Goal: Information Seeking & Learning: Learn about a topic

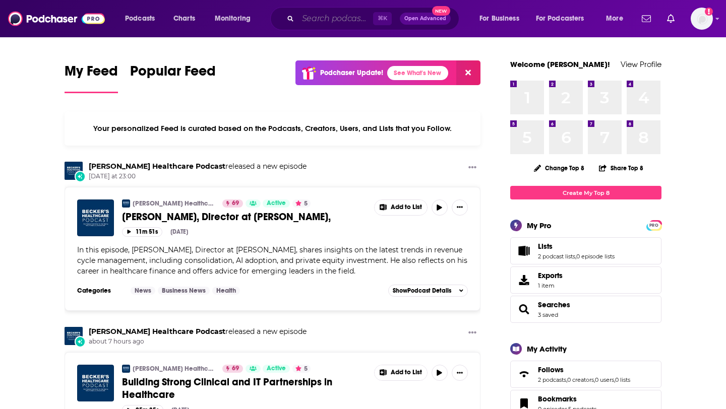
click at [343, 15] on input "Search podcasts, credits, & more..." at bounding box center [335, 19] width 75 height 16
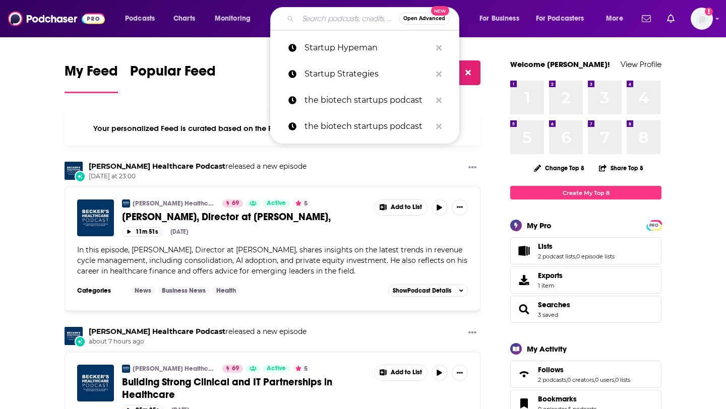
paste input "Before You Buy or Sell a Business"
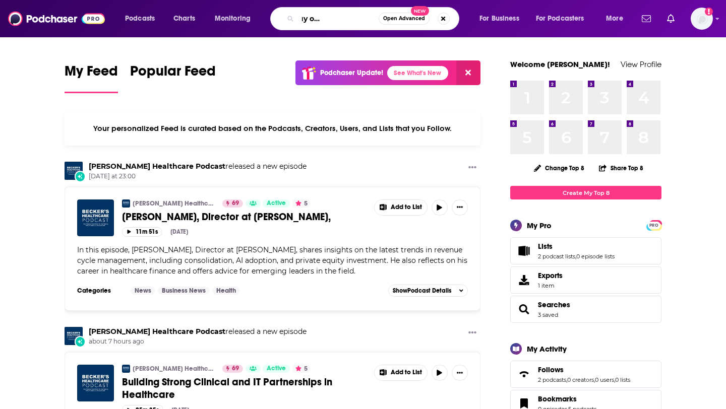
type input "Before You Buy or Sell a Business"
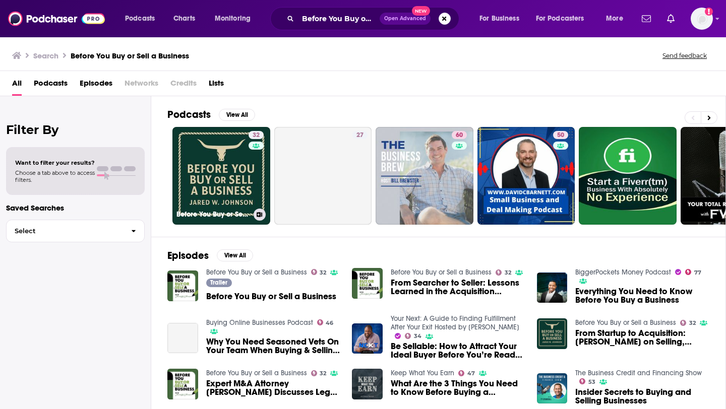
click at [244, 161] on div "Has guests" at bounding box center [255, 160] width 42 height 15
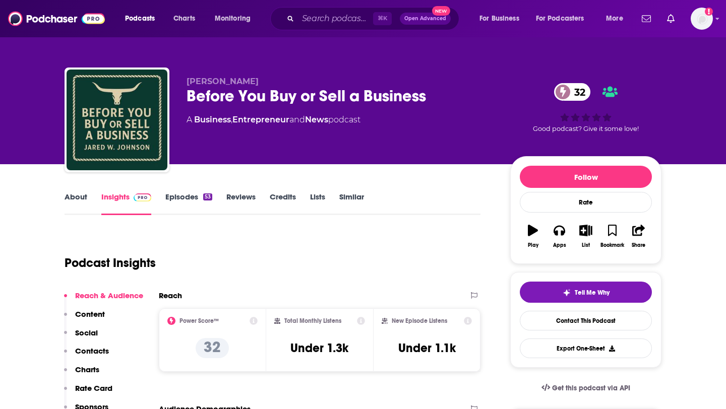
click at [86, 197] on link "About" at bounding box center [76, 203] width 23 height 23
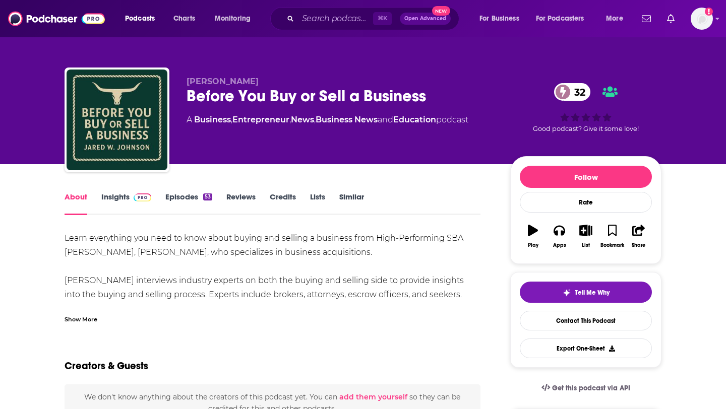
click at [184, 200] on link "Episodes 53" at bounding box center [188, 203] width 47 height 23
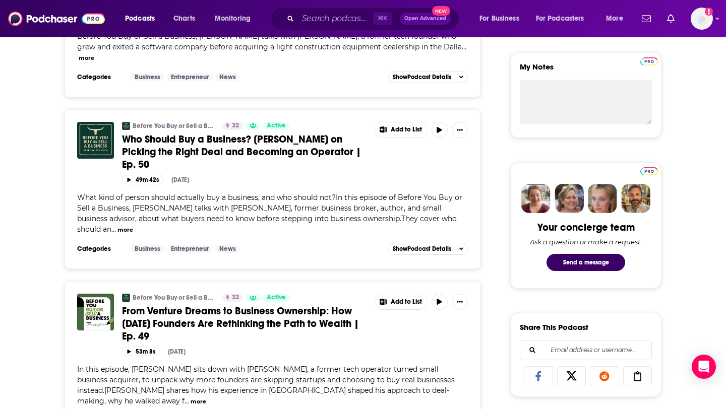
scroll to position [68, 0]
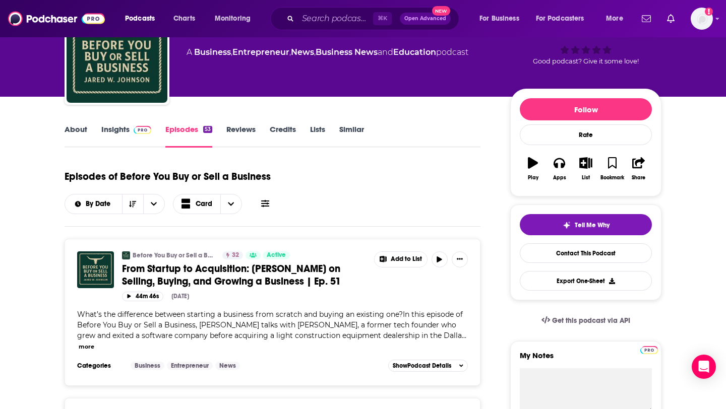
click at [103, 131] on link "Insights" at bounding box center [126, 136] width 50 height 23
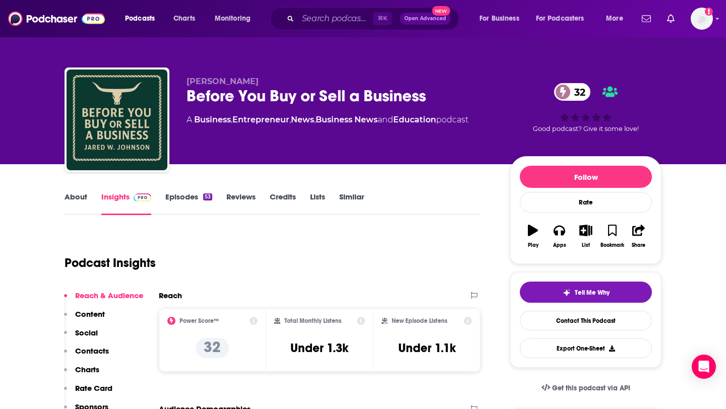
click at [181, 198] on link "Episodes 53" at bounding box center [188, 203] width 47 height 23
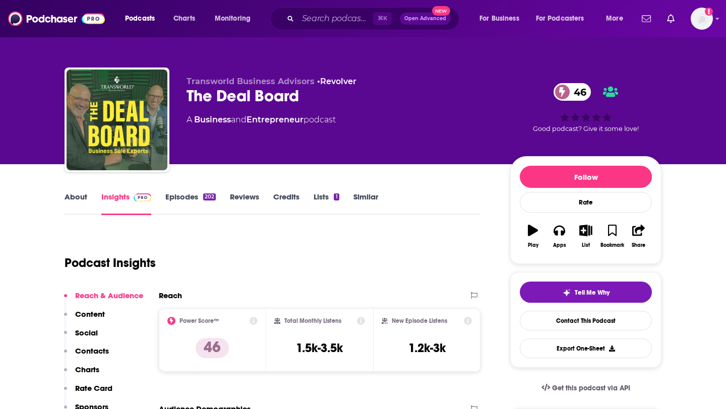
click at [105, 349] on p "Contacts" at bounding box center [92, 351] width 34 height 10
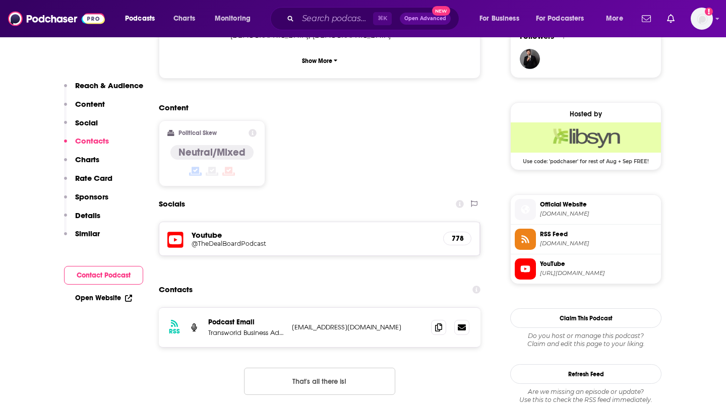
scroll to position [831, 0]
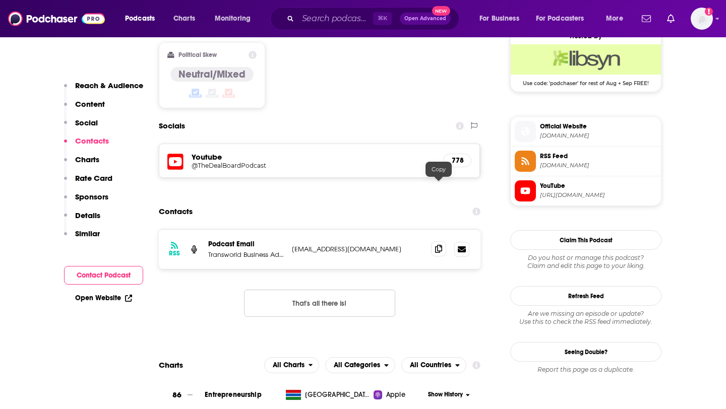
click at [440, 245] on icon at bounding box center [438, 249] width 7 height 8
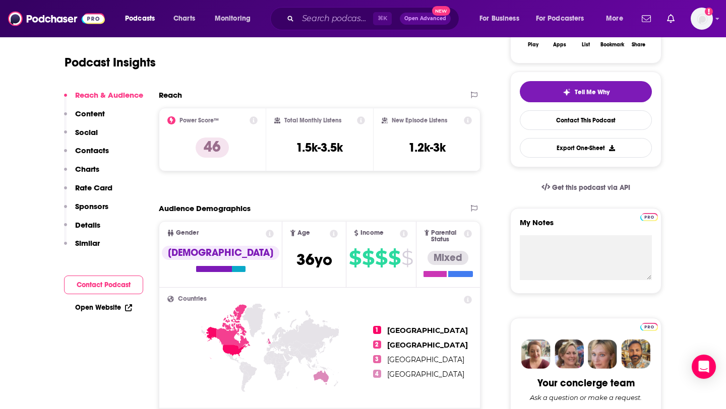
scroll to position [0, 0]
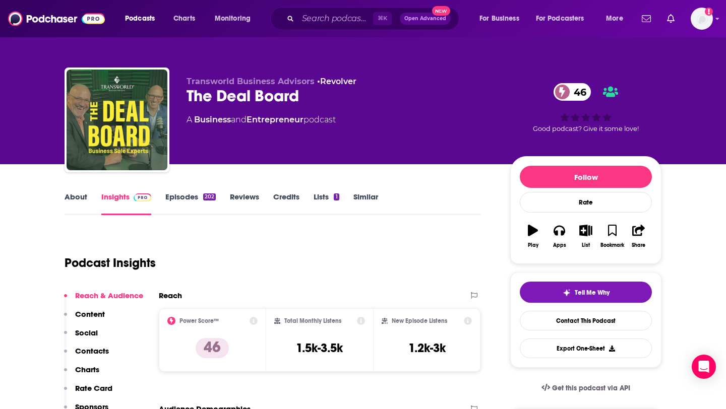
click at [73, 197] on link "About" at bounding box center [76, 203] width 23 height 23
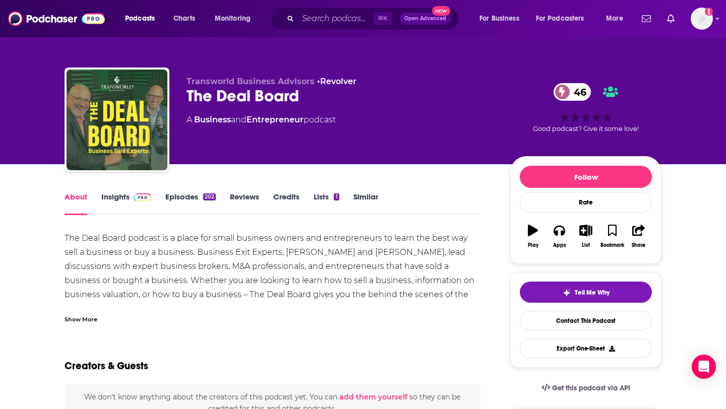
click at [118, 199] on link "Insights" at bounding box center [126, 203] width 50 height 23
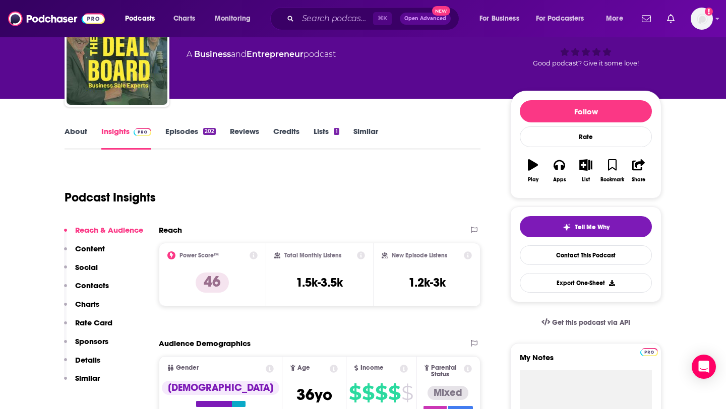
scroll to position [79, 0]
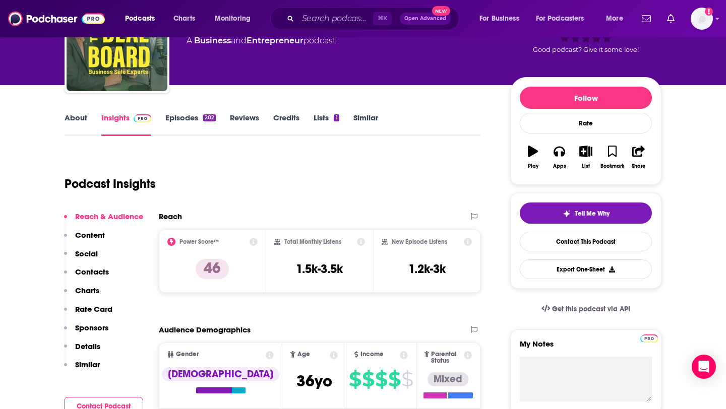
click at [96, 275] on p "Contacts" at bounding box center [92, 272] width 34 height 10
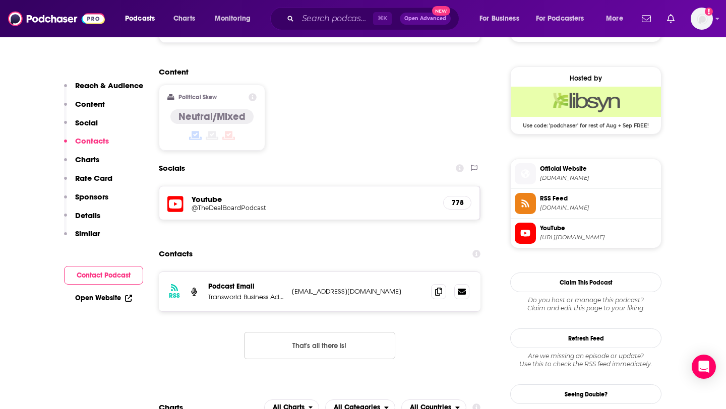
scroll to position [831, 0]
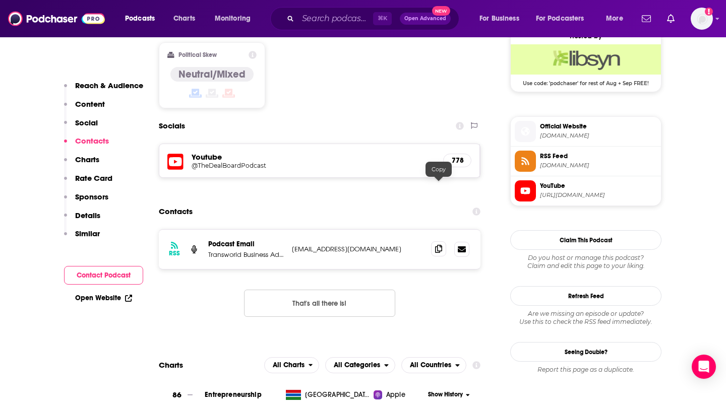
click at [440, 245] on icon at bounding box center [438, 249] width 7 height 8
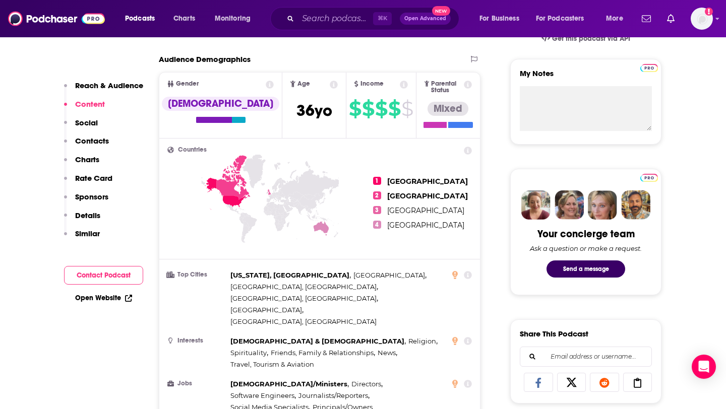
scroll to position [0, 0]
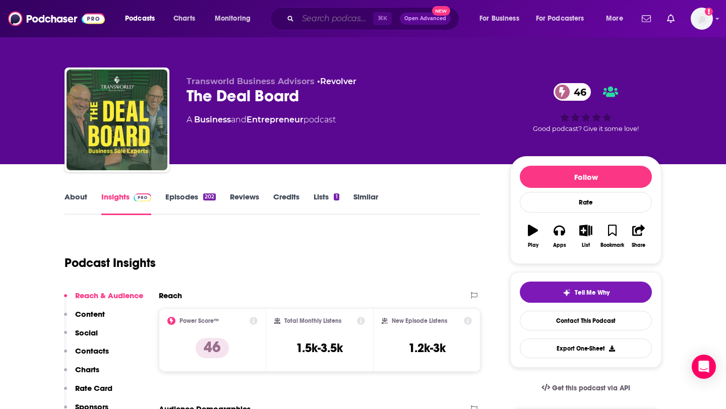
click at [321, 23] on input "Search podcasts, credits, & more..." at bounding box center [335, 19] width 75 height 16
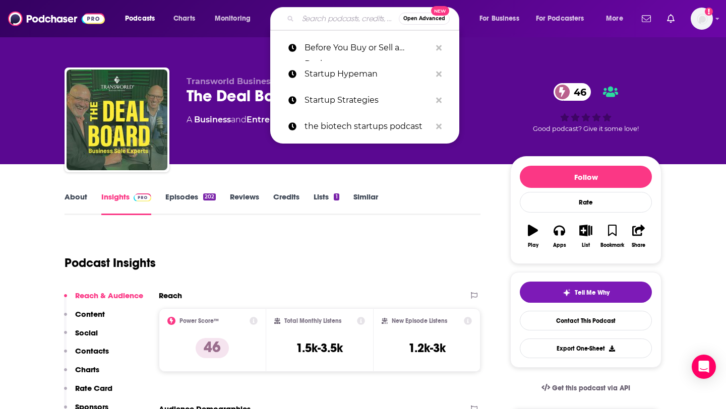
paste input "Let’s Buy a Business"
type input "Let’s Buy a Business"
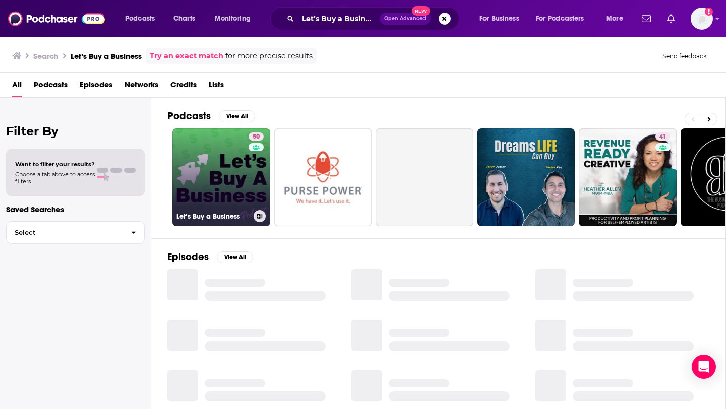
click at [232, 177] on link "50 Let’s Buy a Business" at bounding box center [221, 178] width 98 height 98
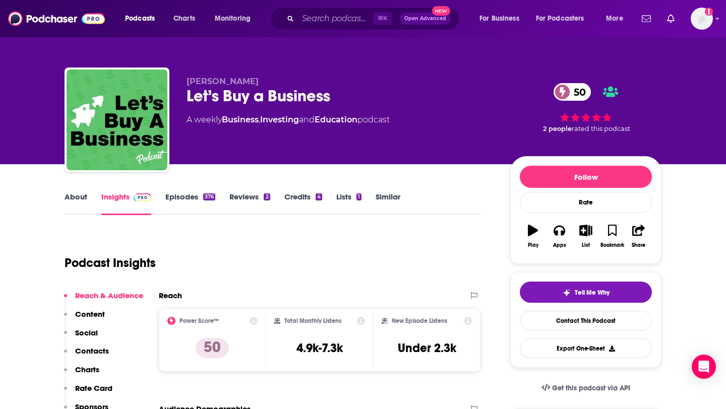
click at [72, 200] on link "About" at bounding box center [76, 203] width 23 height 23
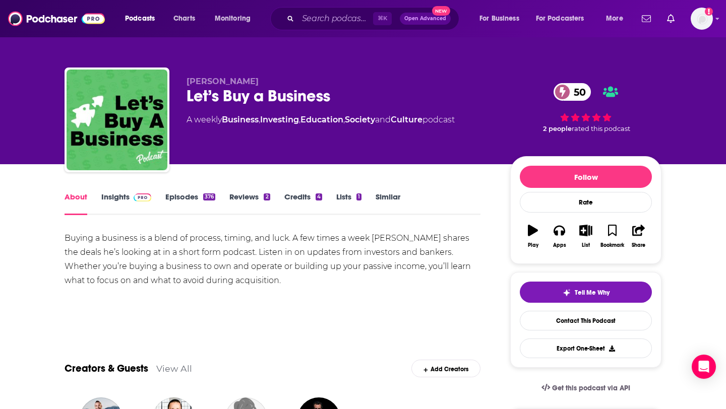
click at [193, 198] on link "Episodes 376" at bounding box center [190, 203] width 50 height 23
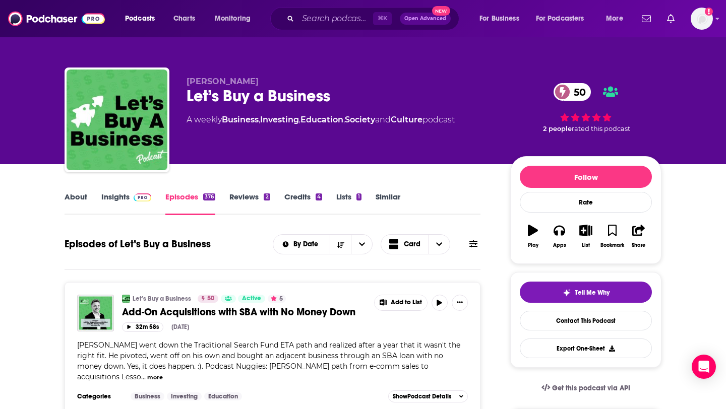
click at [128, 199] on link "Insights" at bounding box center [126, 203] width 50 height 23
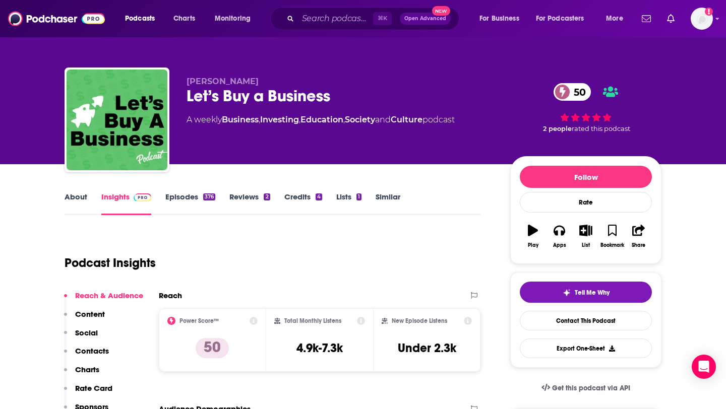
click at [105, 350] on p "Contacts" at bounding box center [92, 351] width 34 height 10
click at [84, 196] on link "About" at bounding box center [76, 203] width 23 height 23
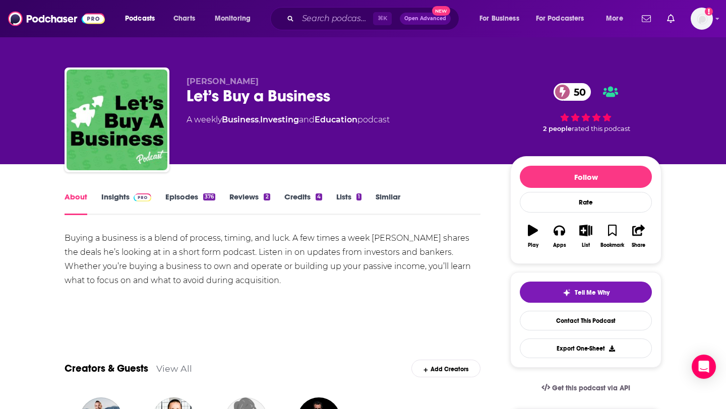
click at [121, 198] on link "Insights" at bounding box center [126, 203] width 50 height 23
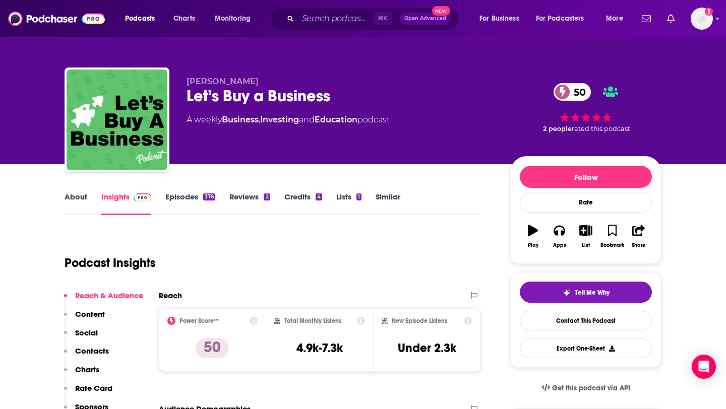
click at [170, 191] on div "About Insights Episodes 376 Reviews 2 Credits 4 Lists 1 Similar" at bounding box center [273, 203] width 416 height 25
click at [174, 196] on link "Episodes 376" at bounding box center [190, 203] width 50 height 23
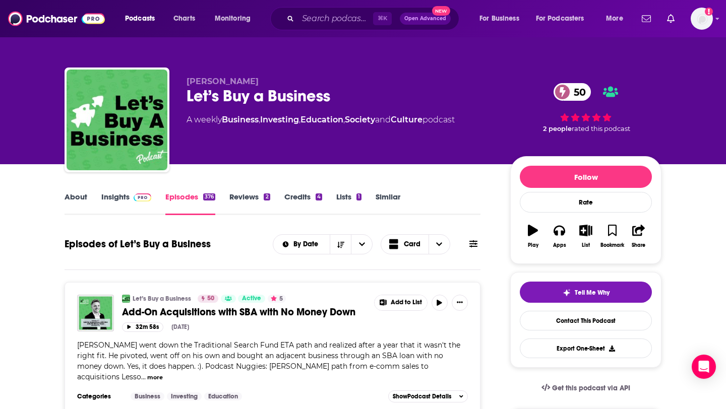
click at [74, 205] on link "About" at bounding box center [76, 203] width 23 height 23
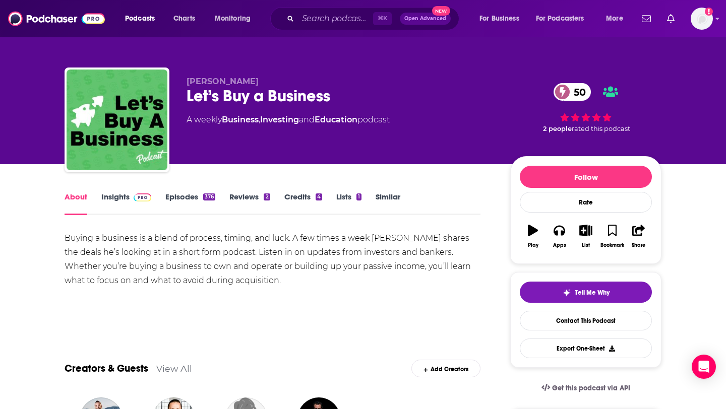
click at [123, 202] on link "Insights" at bounding box center [126, 203] width 50 height 23
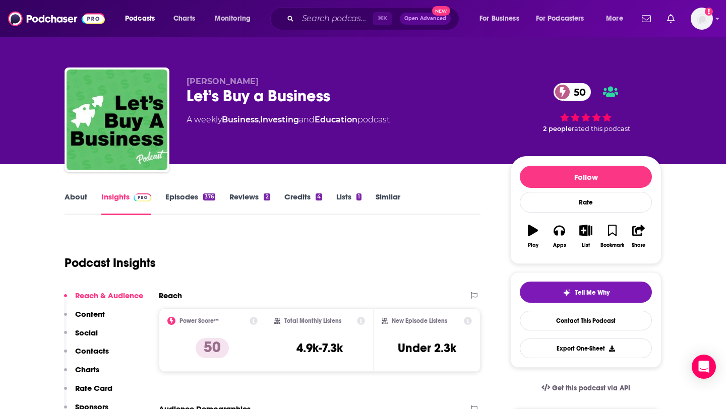
click at [95, 354] on p "Contacts" at bounding box center [92, 351] width 34 height 10
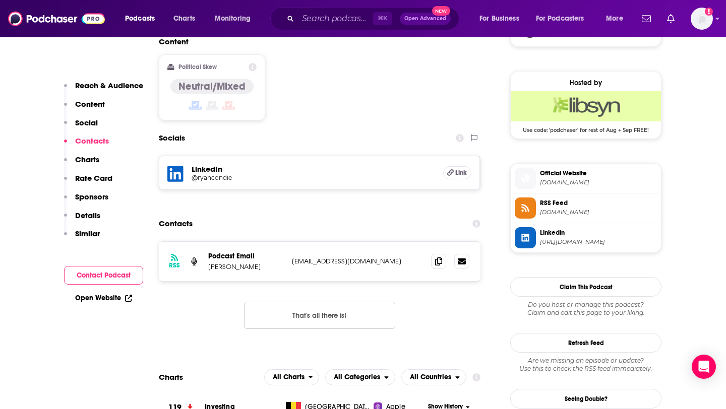
scroll to position [831, 0]
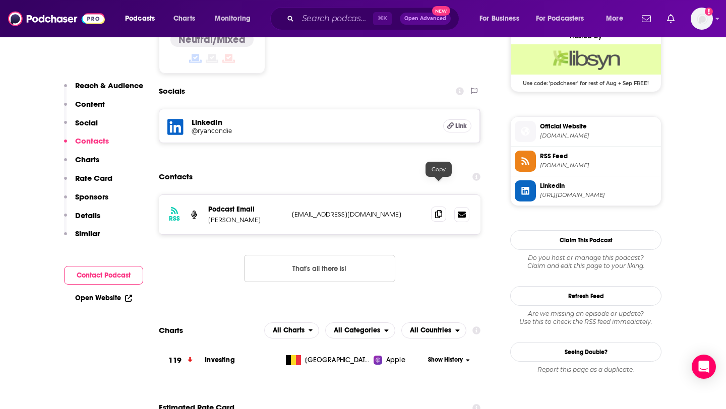
click at [437, 210] on icon at bounding box center [438, 214] width 7 height 8
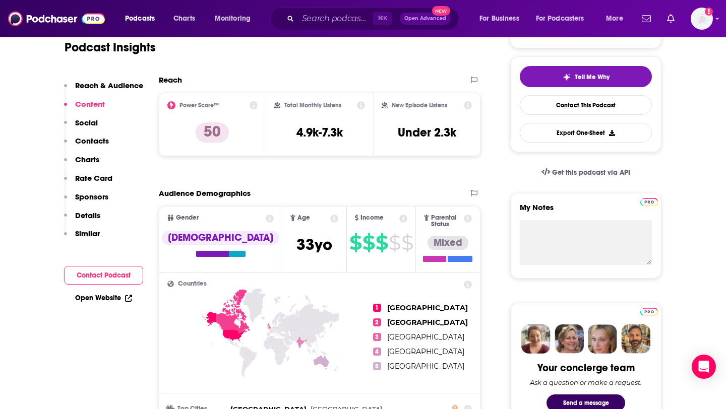
scroll to position [0, 0]
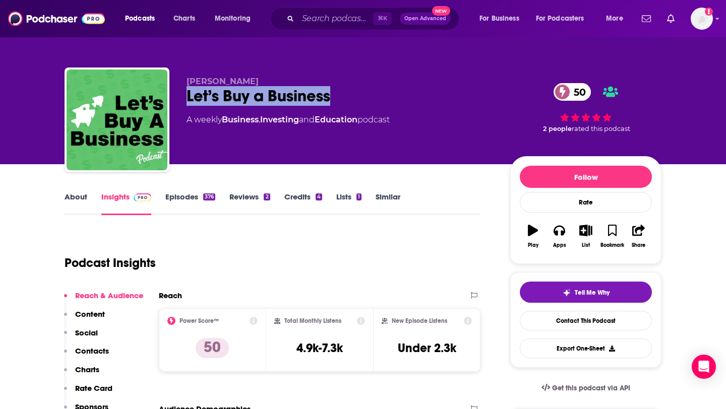
drag, startPoint x: 187, startPoint y: 94, endPoint x: 345, endPoint y: 95, distance: 157.8
click at [345, 95] on div "Let’s Buy a Business 50" at bounding box center [340, 96] width 307 height 20
copy h2 "Let’s Buy a Business"
click at [88, 353] on p "Contacts" at bounding box center [92, 351] width 34 height 10
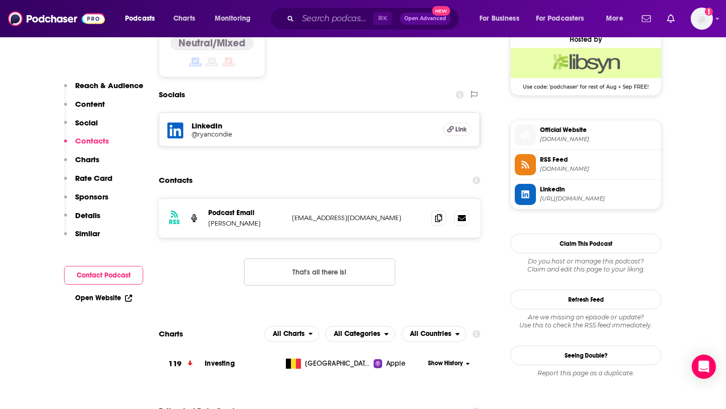
scroll to position [831, 0]
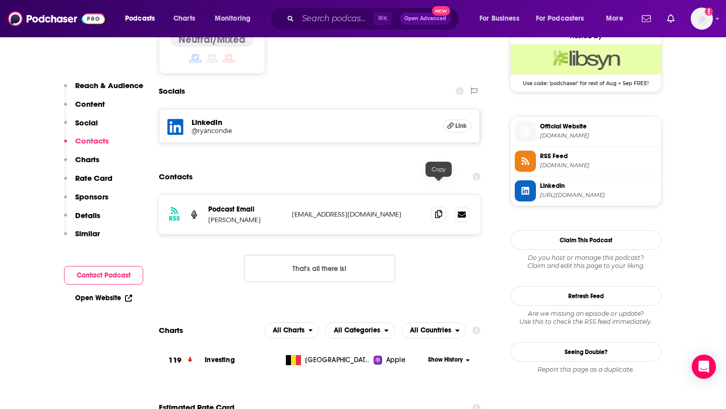
click at [444, 207] on span at bounding box center [438, 214] width 15 height 15
click at [438, 210] on icon at bounding box center [438, 214] width 7 height 8
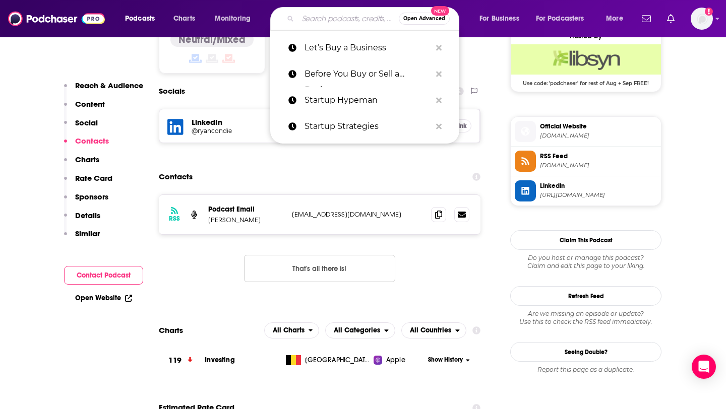
click at [319, 25] on input "Search podcasts, credits, & more..." at bounding box center [348, 19] width 101 height 16
paste input "The Exit Plan: Mergers and Acquisitions"
type input "The Exit Plan: Mergers and Acquisitions"
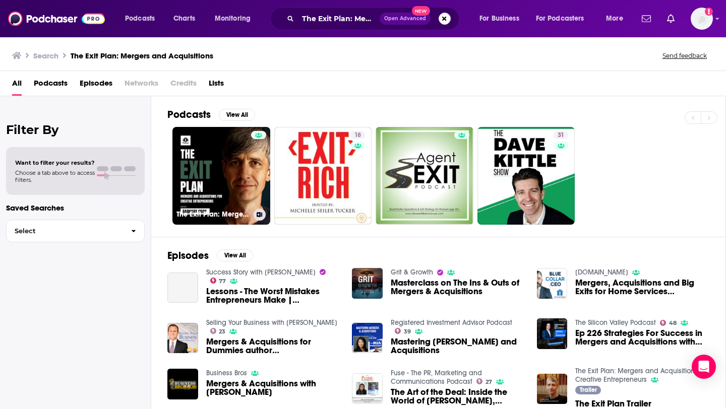
click at [245, 150] on link "The Exit Plan: Mergers and Acquisitions for Creative Entrepreneurs" at bounding box center [221, 176] width 98 height 98
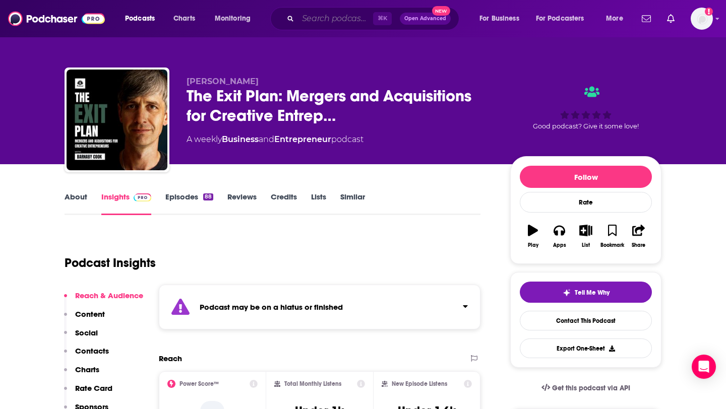
click at [312, 23] on input "Search podcasts, credits, & more..." at bounding box center [335, 19] width 75 height 16
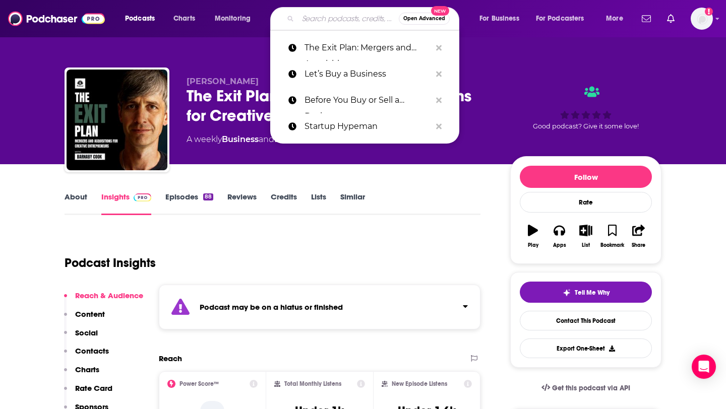
paste input "The Mergers & Acquisitions Podcast"
type input "The Mergers & Acquisitions Podcast"
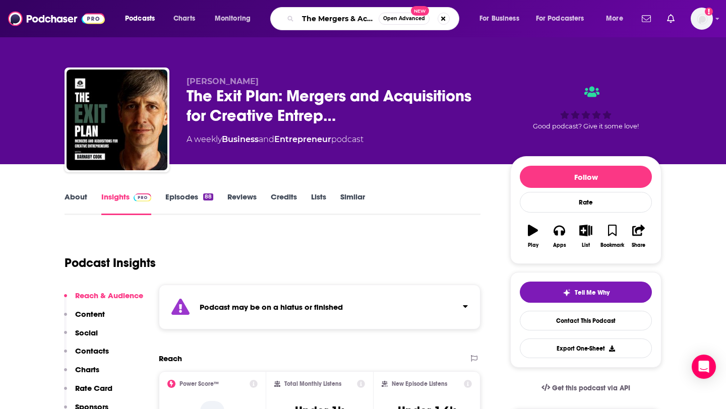
scroll to position [0, 61]
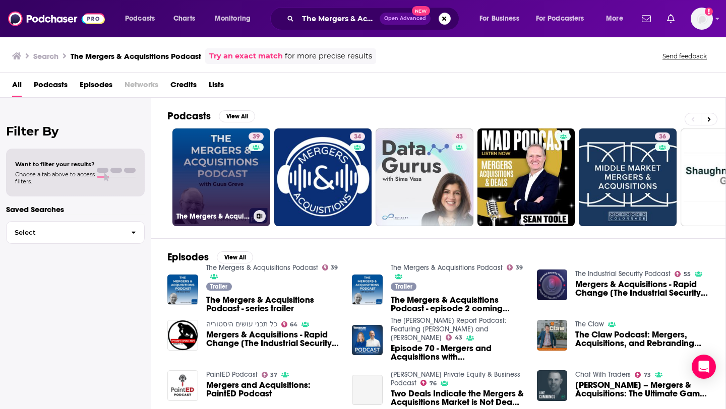
click at [219, 164] on link "39 The Mergers & Acquisitions Podcast" at bounding box center [221, 178] width 98 height 98
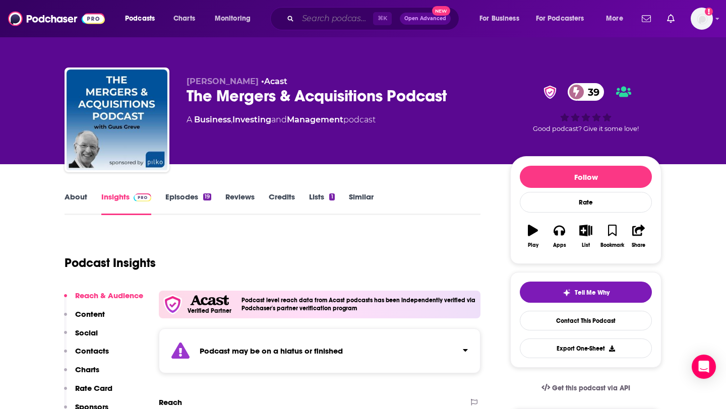
click at [329, 23] on input "Search podcasts, credits, & more..." at bounding box center [335, 19] width 75 height 16
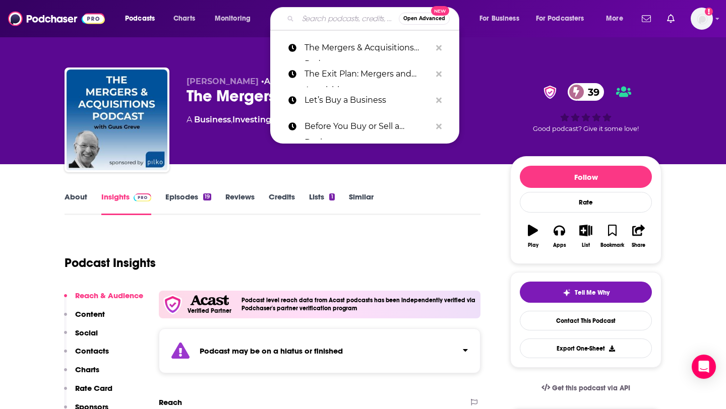
paste input "Lets Buy A Business"
type input "Lets Buy A Business"
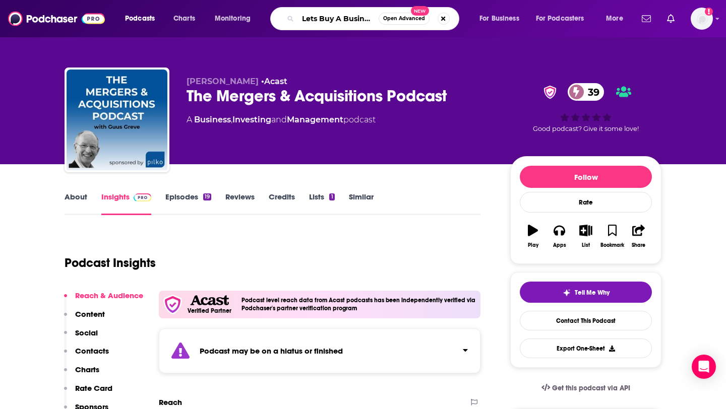
scroll to position [0, 3]
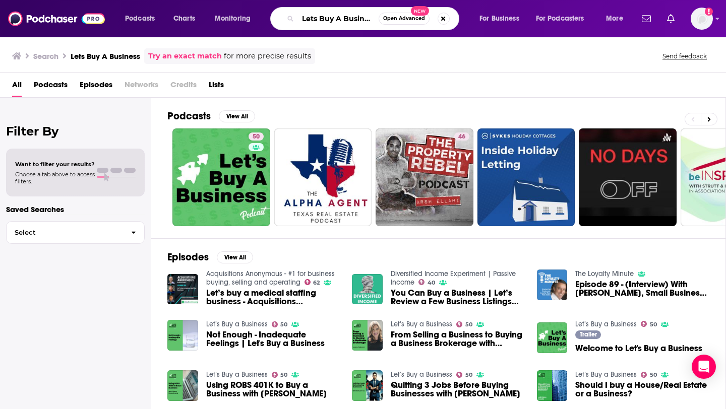
scroll to position [0, 3]
drag, startPoint x: 302, startPoint y: 19, endPoint x: 401, endPoint y: 20, distance: 99.3
click at [401, 20] on div "Lets Buy A Business Open Advanced New" at bounding box center [364, 18] width 189 height 23
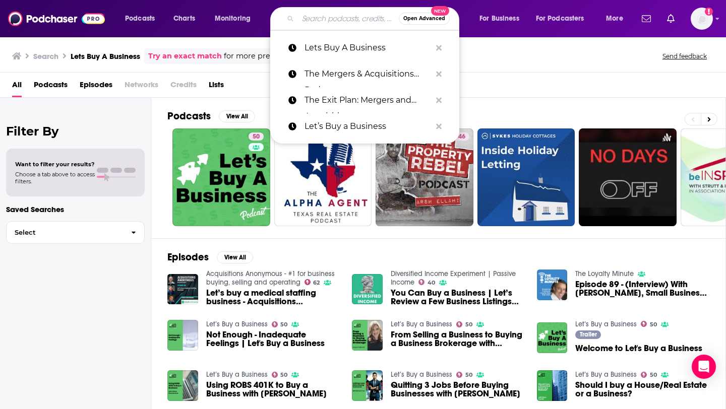
paste input "Acquisitions Anonymous"
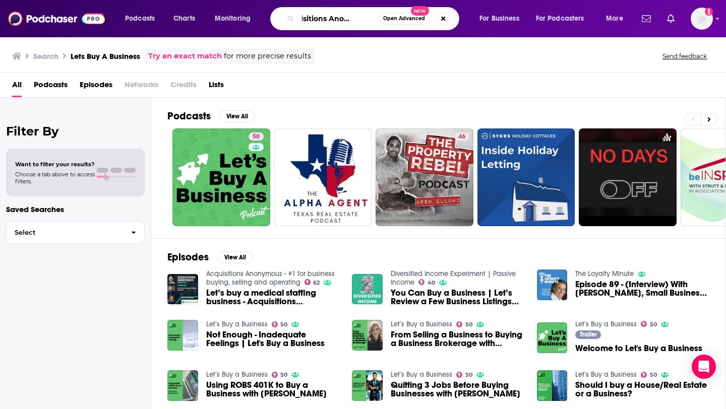
type input "Acquisitions Anonymous"
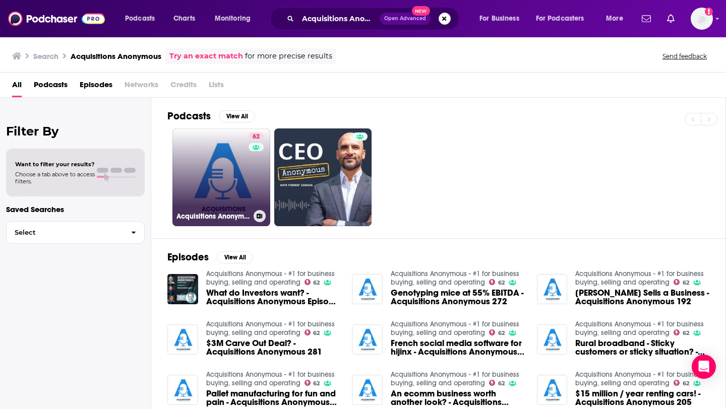
click at [196, 193] on link "62 Acquisitions Anonymous - #1 for business buying, selling and operating" at bounding box center [221, 178] width 98 height 98
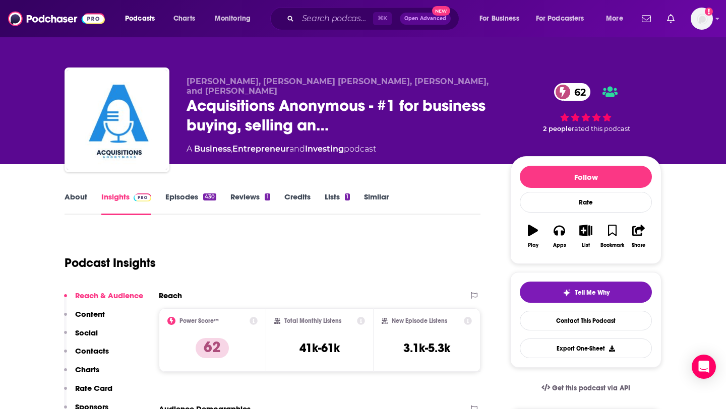
click at [178, 200] on link "Episodes 430" at bounding box center [190, 203] width 51 height 23
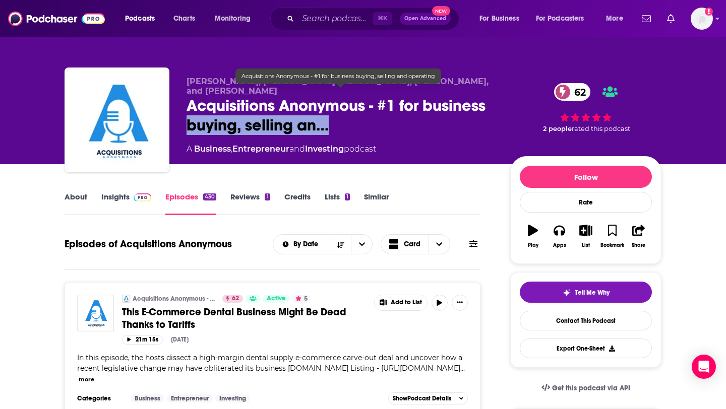
drag, startPoint x: 338, startPoint y: 128, endPoint x: 181, endPoint y: 114, distance: 156.9
click at [181, 114] on div "[PERSON_NAME], [PERSON_NAME] [PERSON_NAME], [PERSON_NAME], and [PERSON_NAME] Ac…" at bounding box center [363, 122] width 597 height 109
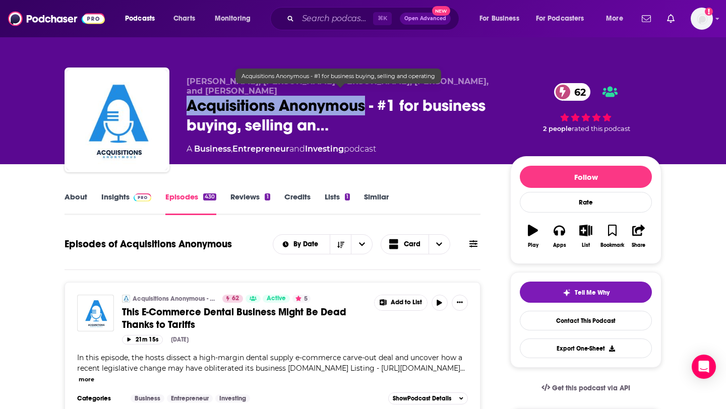
drag, startPoint x: 186, startPoint y: 98, endPoint x: 366, endPoint y: 99, distance: 180.0
click at [366, 99] on span "Acquisitions Anonymous - #1 for business buying, selling an…" at bounding box center [340, 115] width 307 height 39
copy h2 "Acquisitions Anonymous"
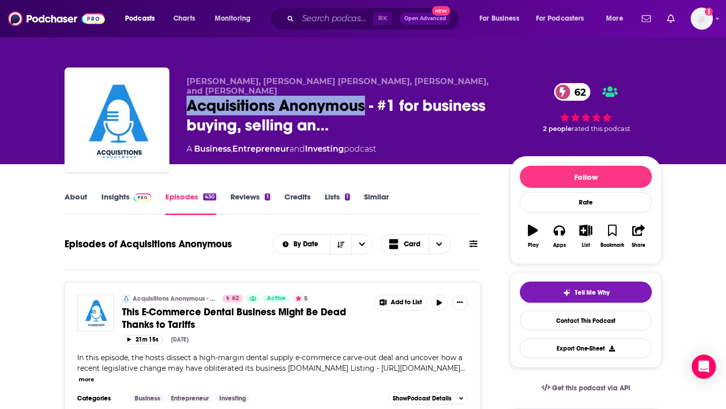
click at [128, 198] on link "Insights" at bounding box center [126, 203] width 50 height 23
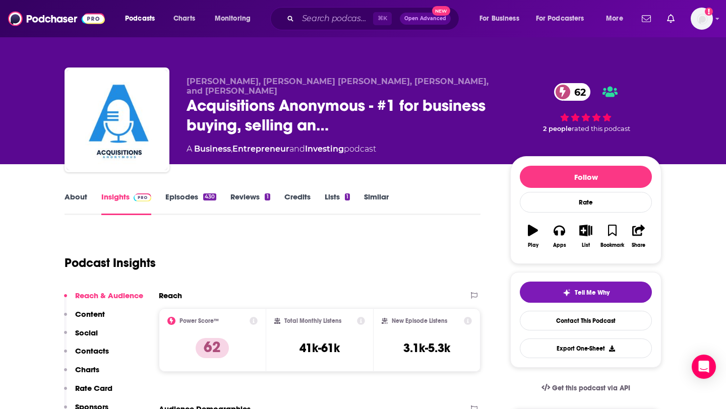
click at [99, 354] on p "Contacts" at bounding box center [92, 351] width 34 height 10
click at [75, 202] on link "About" at bounding box center [76, 203] width 23 height 23
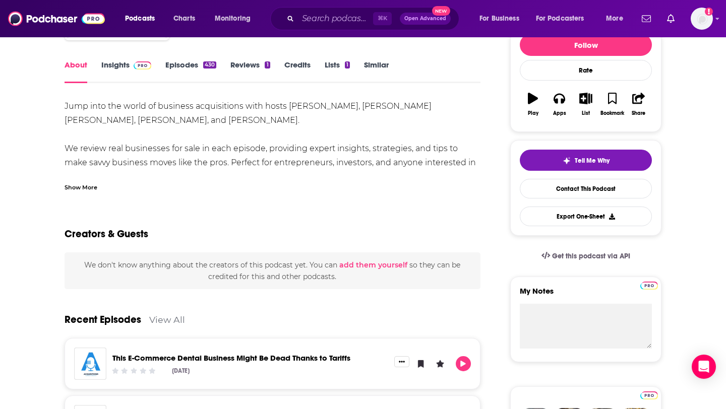
scroll to position [23, 0]
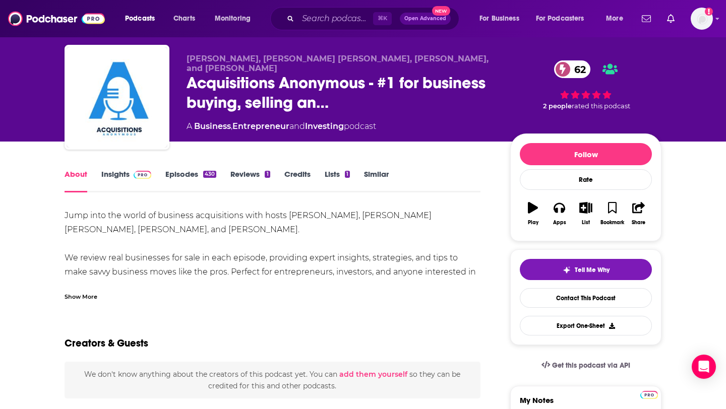
click at [125, 168] on div "About Insights Episodes 430 Reviews 1 Credits Lists 1 Similar" at bounding box center [273, 180] width 416 height 25
click at [125, 179] on link "Insights" at bounding box center [126, 180] width 50 height 23
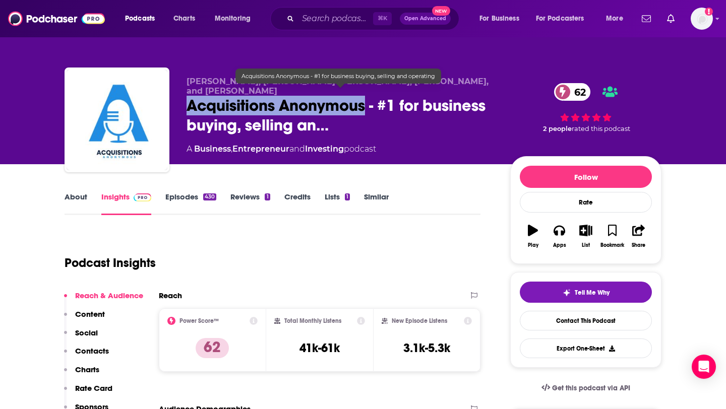
drag, startPoint x: 181, startPoint y: 97, endPoint x: 365, endPoint y: 97, distance: 184.0
click at [365, 97] on div "[PERSON_NAME], [PERSON_NAME] [PERSON_NAME], [PERSON_NAME], and [PERSON_NAME] Ac…" at bounding box center [363, 122] width 597 height 109
copy h2 "Acquisitions Anonymous"
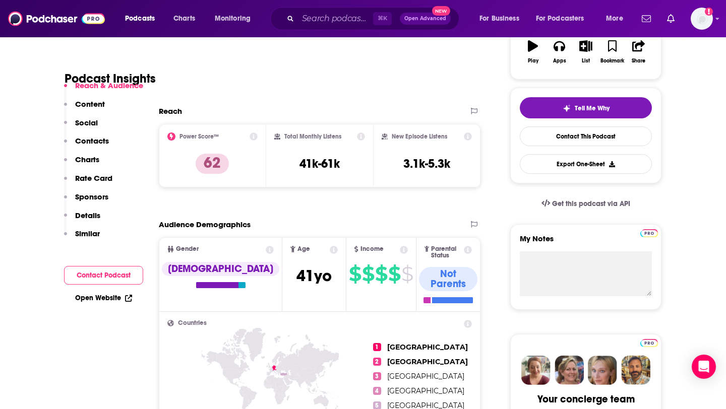
scroll to position [322, 0]
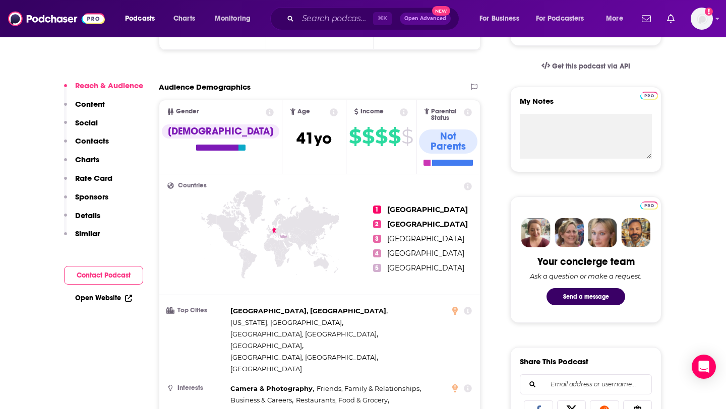
click at [94, 141] on p "Contacts" at bounding box center [92, 141] width 34 height 10
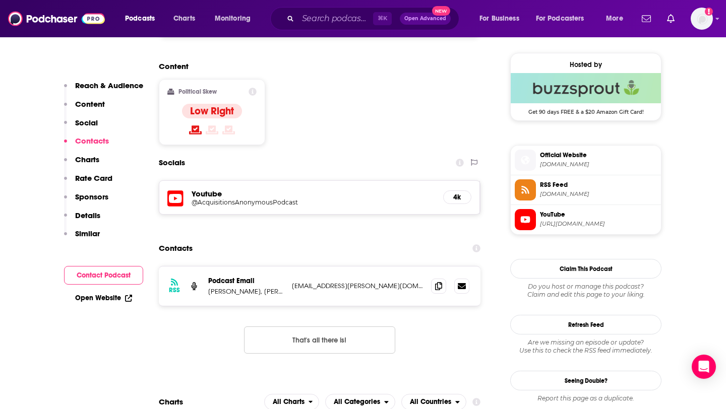
scroll to position [831, 0]
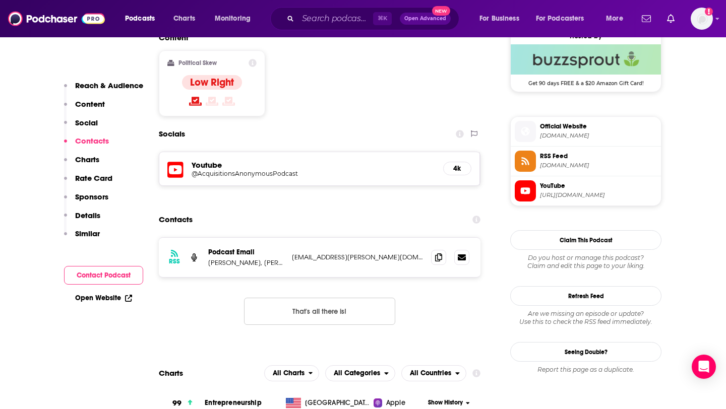
click at [439, 238] on div "RSS Podcast Email [PERSON_NAME], [PERSON_NAME] [PERSON_NAME], [PERSON_NAME], an…" at bounding box center [320, 257] width 322 height 39
click at [438, 178] on div at bounding box center [439, 177] width 9 height 9
click at [438, 250] on span at bounding box center [438, 257] width 15 height 15
click at [438, 253] on icon at bounding box center [438, 257] width 7 height 8
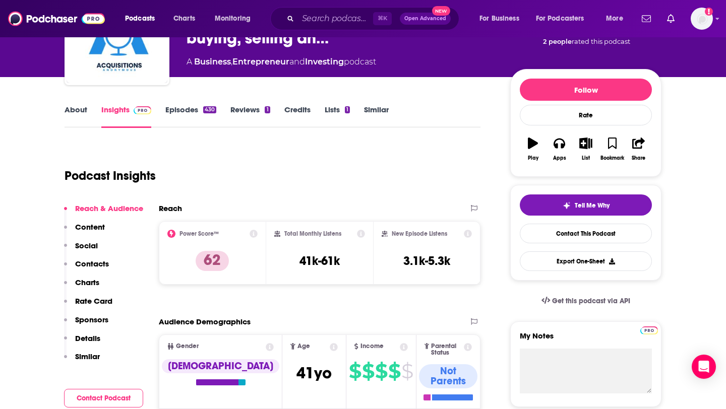
scroll to position [0, 0]
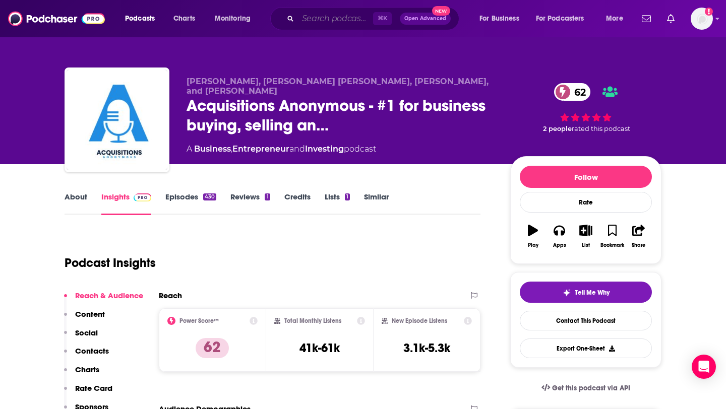
click at [318, 21] on input "Search podcasts, credits, & more..." at bounding box center [335, 19] width 75 height 16
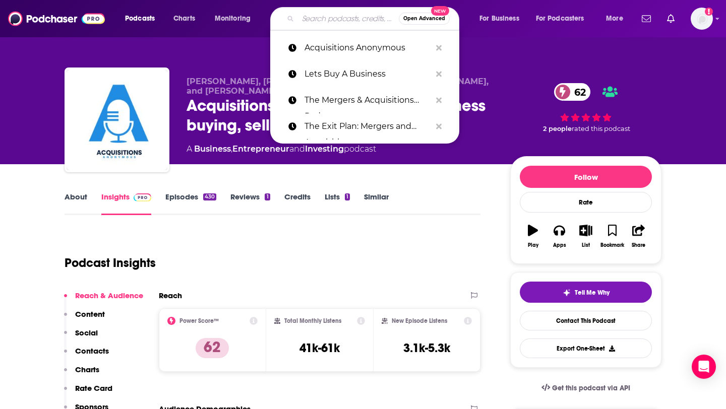
paste input "Masters in Small Business M&A"
type input "Masters in Small Business M&A"
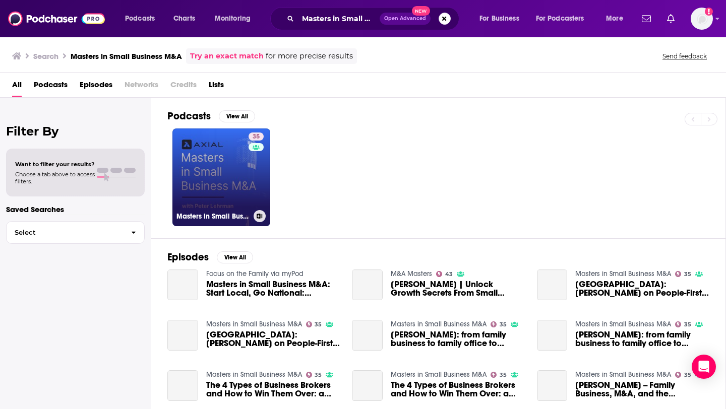
click at [211, 173] on link "35 Masters in Small Business M&A" at bounding box center [221, 178] width 98 height 98
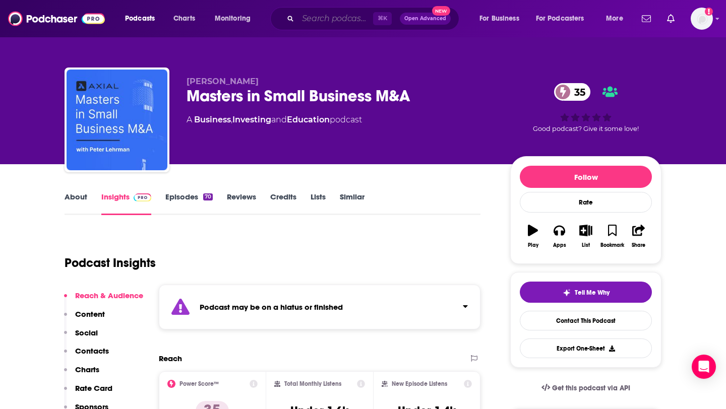
click at [332, 17] on input "Search podcasts, credits, & more..." at bounding box center [335, 19] width 75 height 16
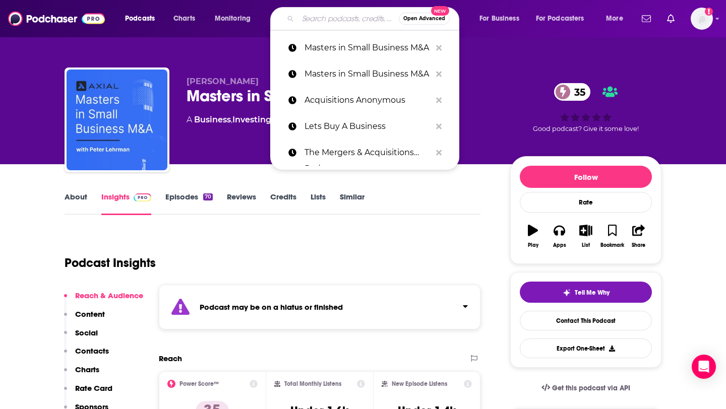
paste input "The Deal Board"
type input "The Deal Board"
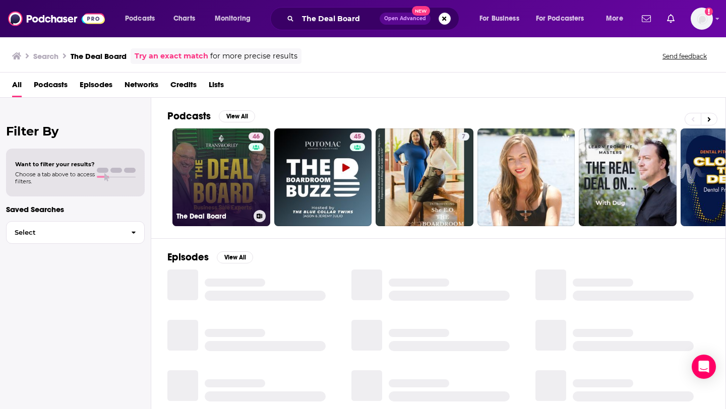
click at [238, 181] on link "46 The Deal Board" at bounding box center [221, 178] width 98 height 98
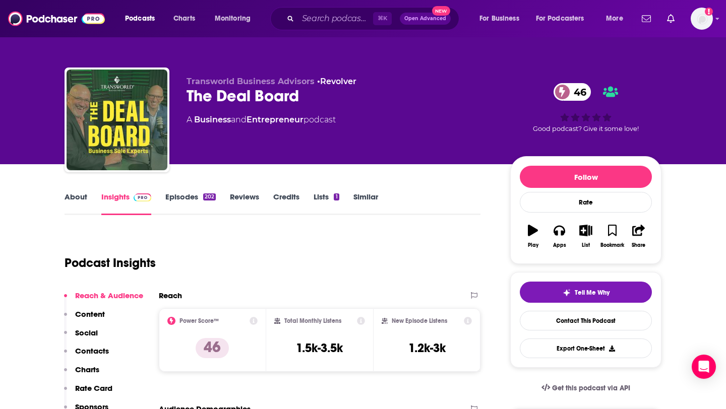
click at [99, 349] on p "Contacts" at bounding box center [92, 351] width 34 height 10
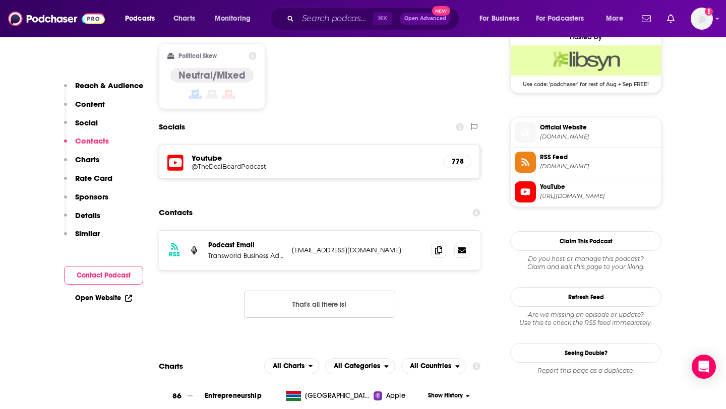
scroll to position [831, 0]
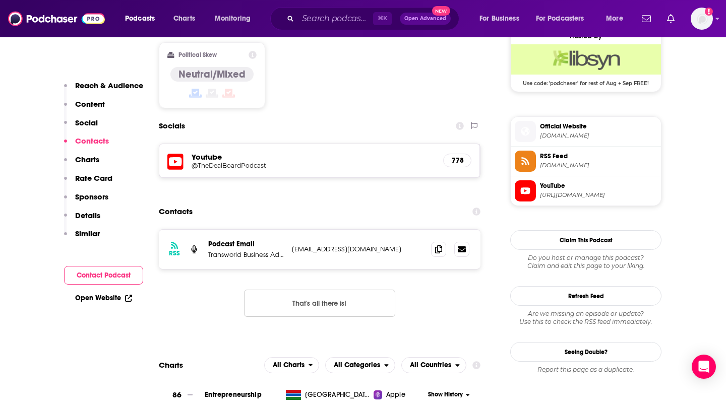
click at [311, 28] on div "⌘ K Open Advanced New" at bounding box center [364, 18] width 189 height 23
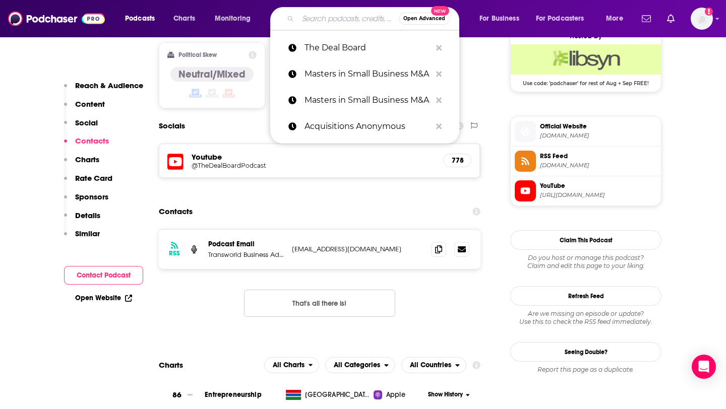
click at [310, 22] on input "Search podcasts, credits, & more..." at bounding box center [348, 19] width 101 height 16
paste input "Sale2Sold"
type input "Sale2Sold"
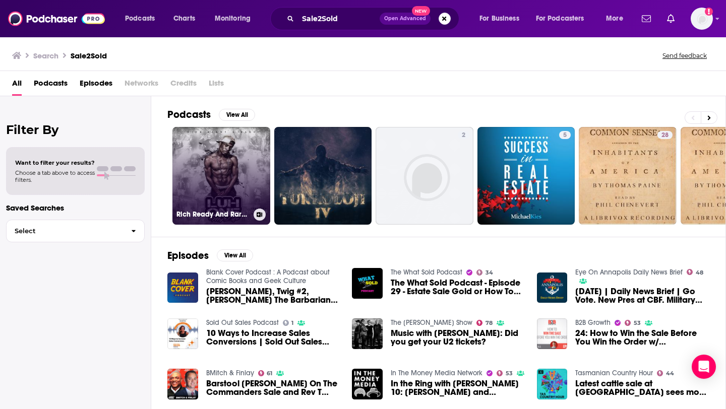
click at [245, 169] on link "Rich Ready And Rare LLC." at bounding box center [221, 176] width 98 height 98
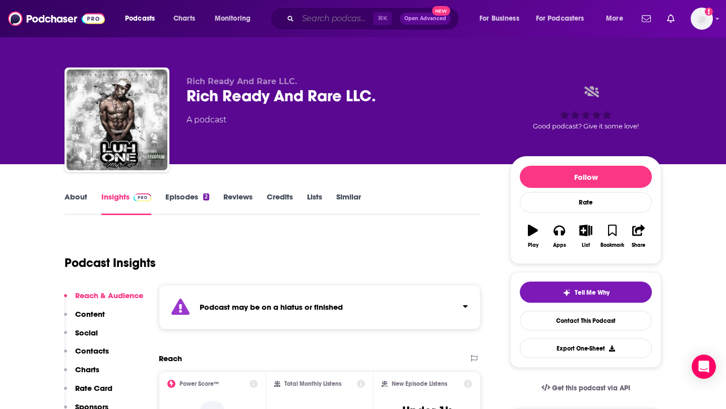
click at [323, 23] on input "Search podcasts, credits, & more..." at bounding box center [335, 19] width 75 height 16
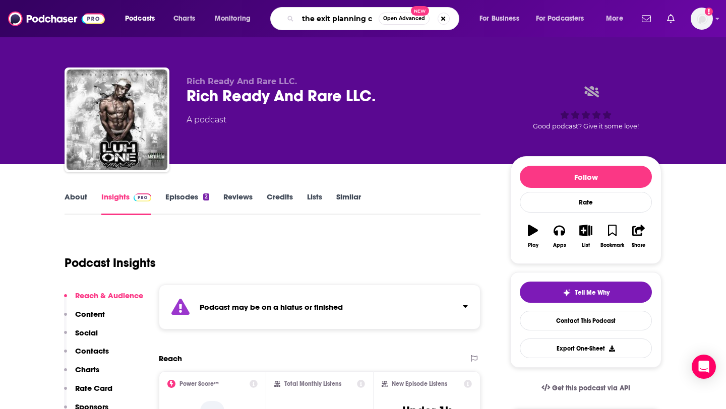
type input "the exit planning"
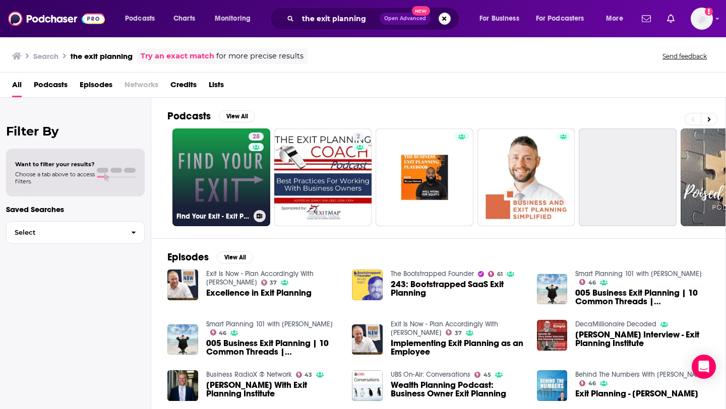
click at [230, 181] on link "28 Find Your Exit - Exit Planning Strategies for Business Owners" at bounding box center [221, 178] width 98 height 98
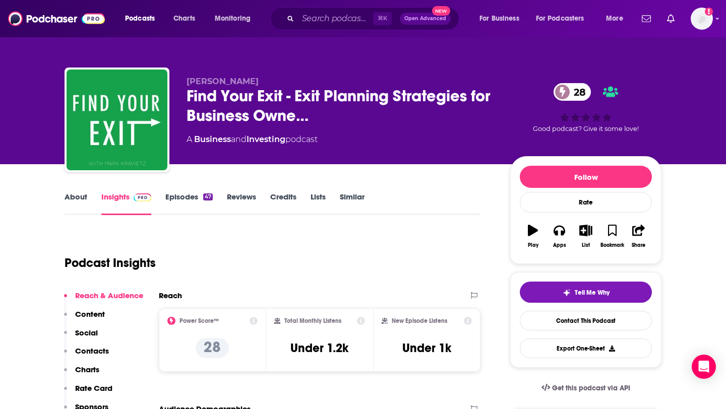
click at [72, 201] on link "About" at bounding box center [76, 203] width 23 height 23
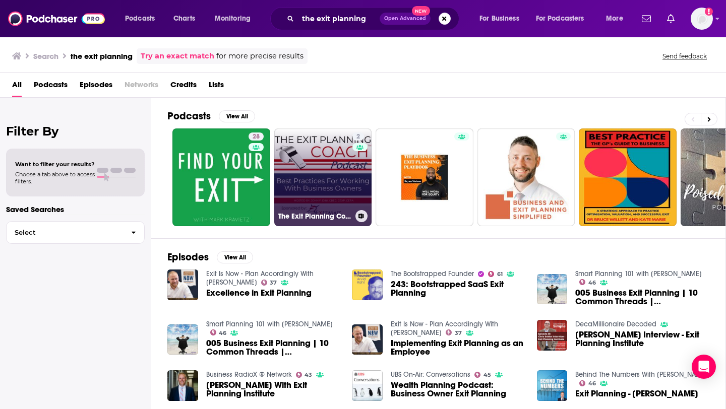
click at [346, 155] on link "2 The Exit Planning Coach" at bounding box center [323, 178] width 98 height 98
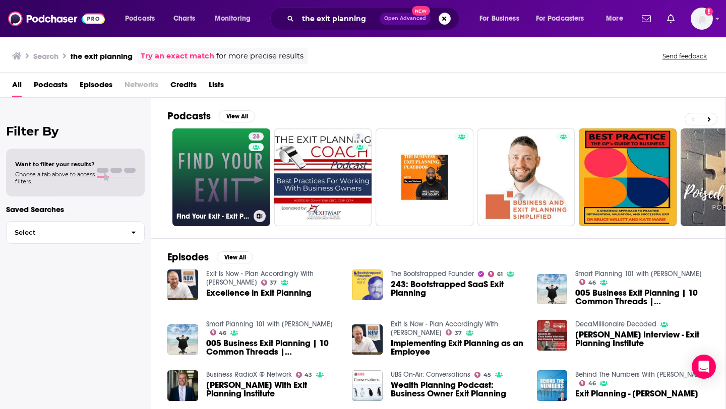
click at [214, 149] on link "28 Find Your Exit - Exit Planning Strategies for Business Owners" at bounding box center [221, 178] width 98 height 98
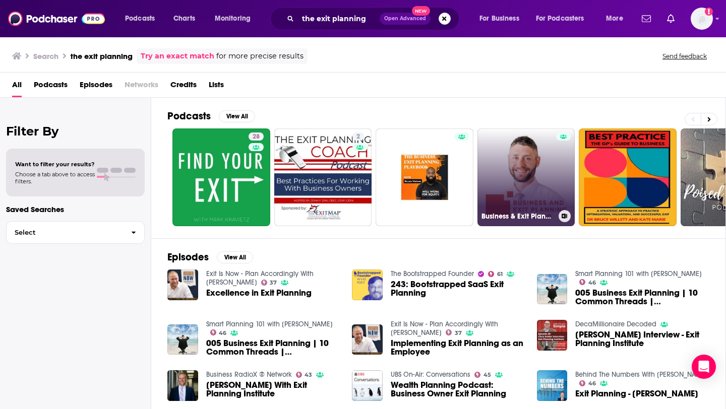
click at [543, 185] on link "Business & Exit Planning Simplified" at bounding box center [526, 178] width 98 height 98
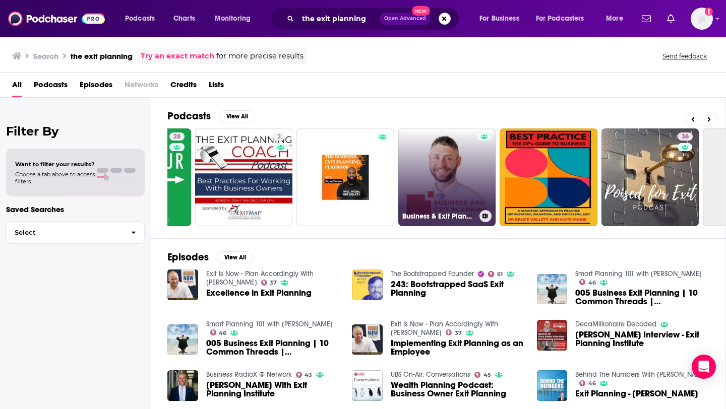
scroll to position [0, 83]
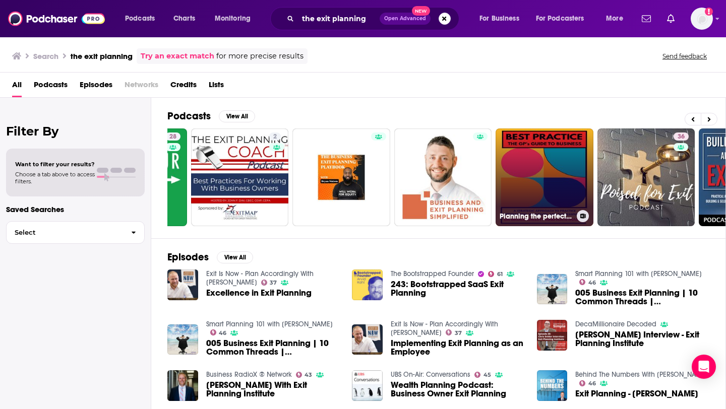
click at [524, 156] on link "Planning the perfect practice exit: a GP’s guide to business, valuation and leg…" at bounding box center [545, 178] width 98 height 98
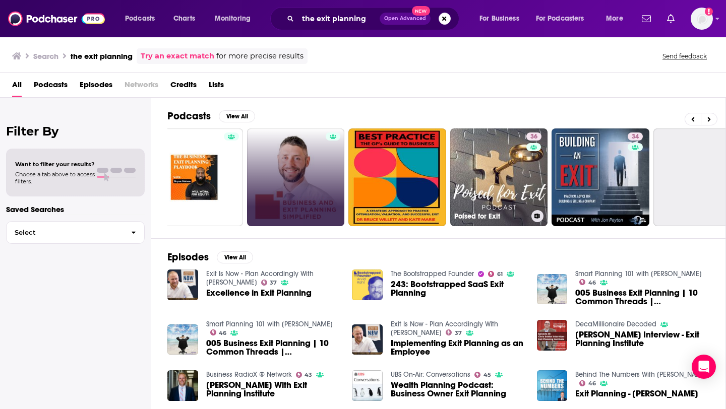
scroll to position [0, 244]
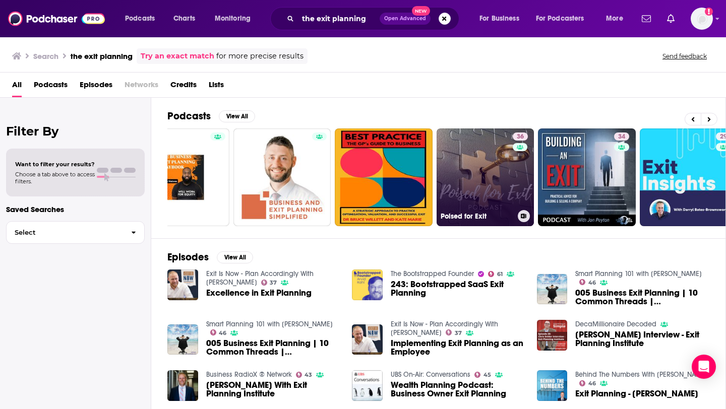
click at [476, 151] on link "36 Poised for Exit" at bounding box center [486, 178] width 98 height 98
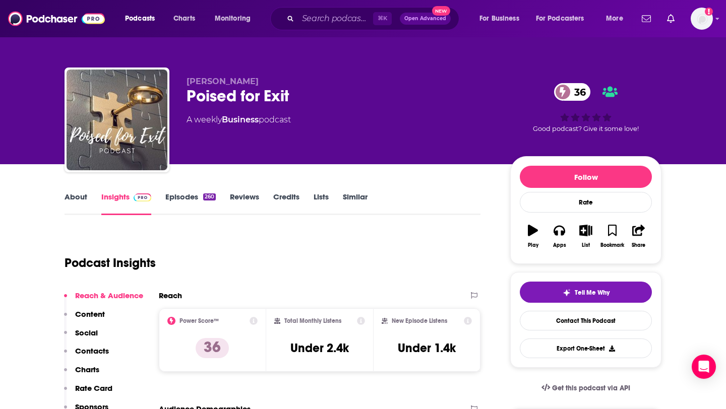
click at [77, 202] on link "About" at bounding box center [76, 203] width 23 height 23
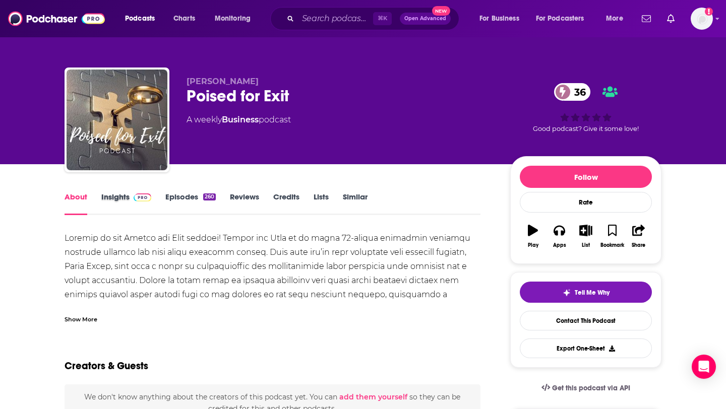
click at [162, 198] on div "Insights" at bounding box center [133, 203] width 64 height 23
click at [174, 198] on link "Episodes 260" at bounding box center [190, 203] width 50 height 23
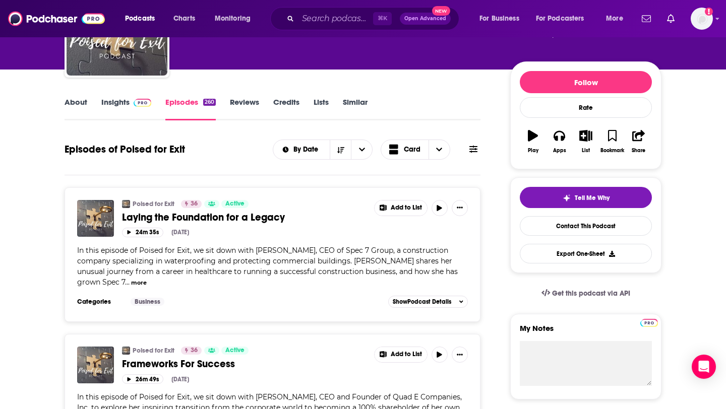
scroll to position [94, 0]
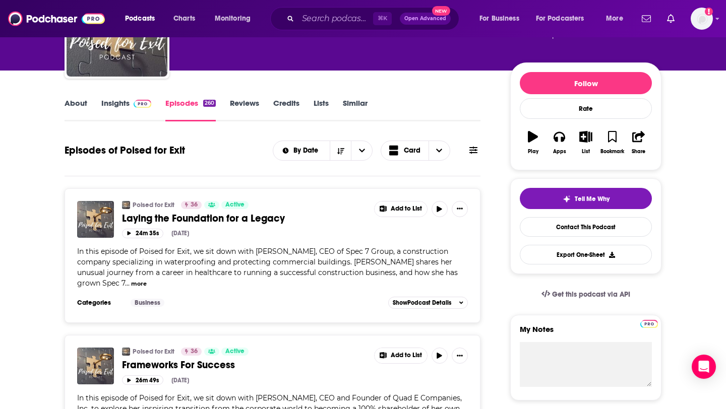
click at [127, 102] on link "Insights" at bounding box center [126, 109] width 50 height 23
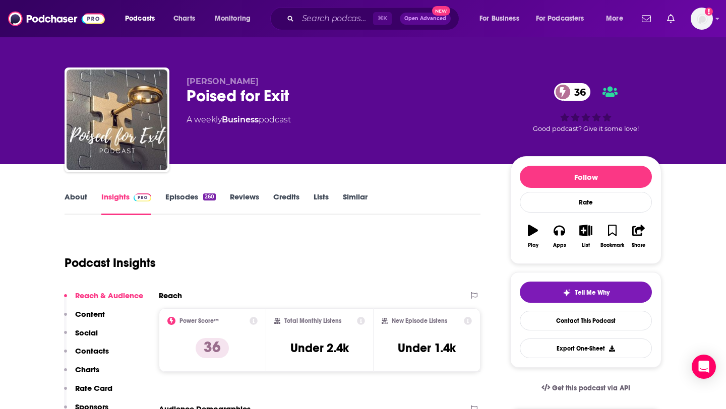
click at [90, 352] on p "Contacts" at bounding box center [92, 351] width 34 height 10
click at [76, 193] on link "About" at bounding box center [76, 203] width 23 height 23
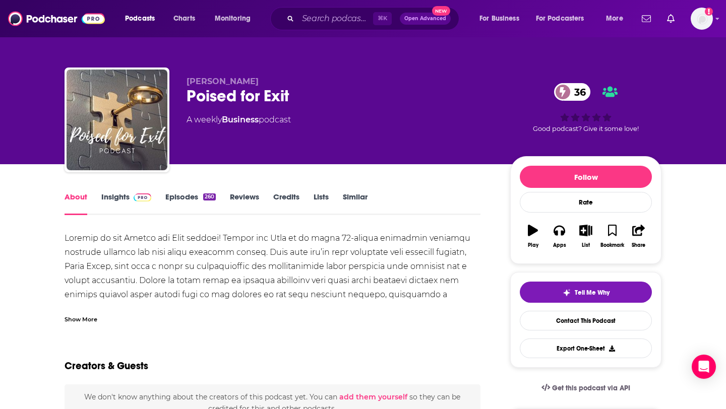
click at [119, 196] on link "Insights" at bounding box center [126, 203] width 50 height 23
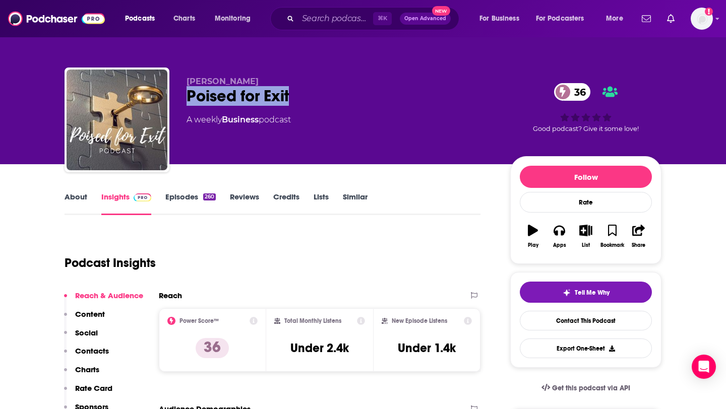
drag, startPoint x: 301, startPoint y: 95, endPoint x: 182, endPoint y: 99, distance: 119.5
click at [182, 99] on div "[PERSON_NAME] Poised for Exit 36 A weekly Business podcast 36 Good podcast? Giv…" at bounding box center [363, 122] width 597 height 109
copy h2 "Poised for Exit"
click at [107, 353] on p "Contacts" at bounding box center [92, 351] width 34 height 10
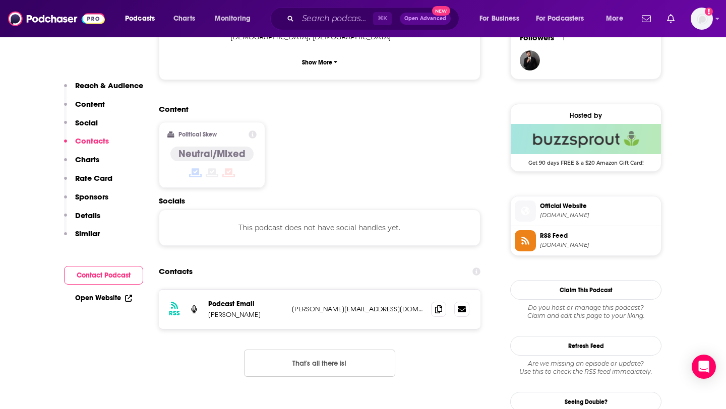
scroll to position [812, 0]
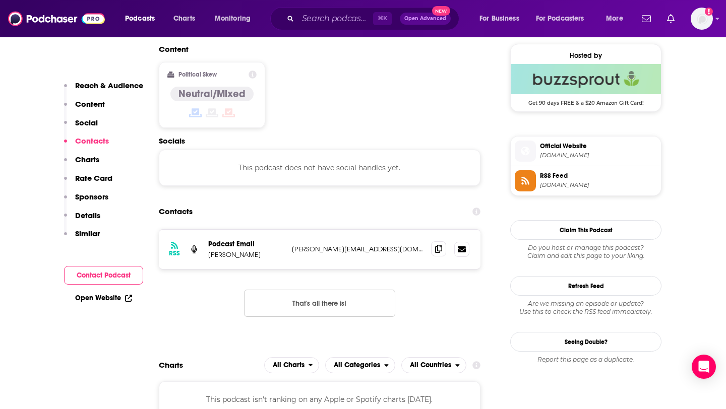
click at [442, 241] on span at bounding box center [438, 248] width 15 height 15
click at [443, 241] on span at bounding box center [438, 248] width 15 height 15
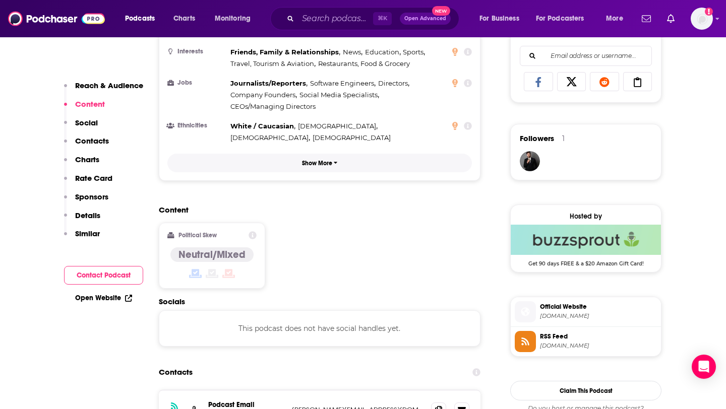
scroll to position [0, 0]
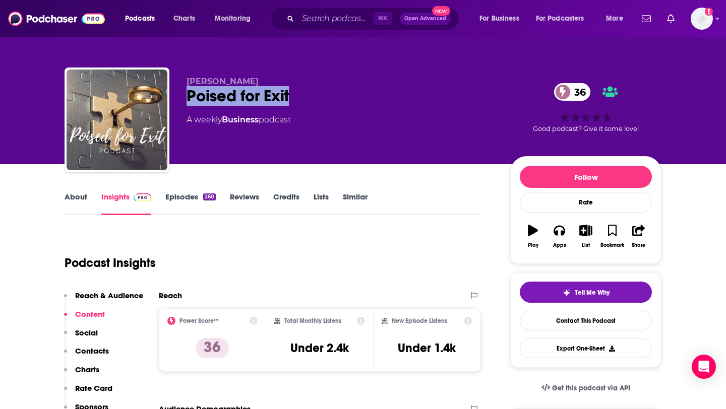
drag, startPoint x: 297, startPoint y: 103, endPoint x: 177, endPoint y: 103, distance: 119.5
click at [177, 103] on div "[PERSON_NAME] Poised for Exit 36 A weekly Business podcast 36 Good podcast? Giv…" at bounding box center [363, 122] width 597 height 109
copy h2 "Poised for Exit"
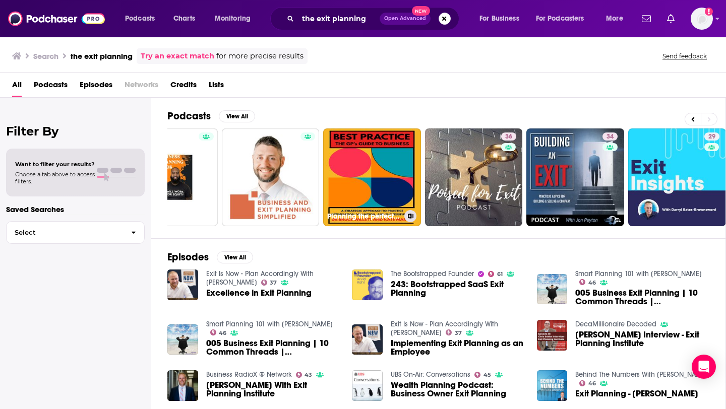
scroll to position [0, 367]
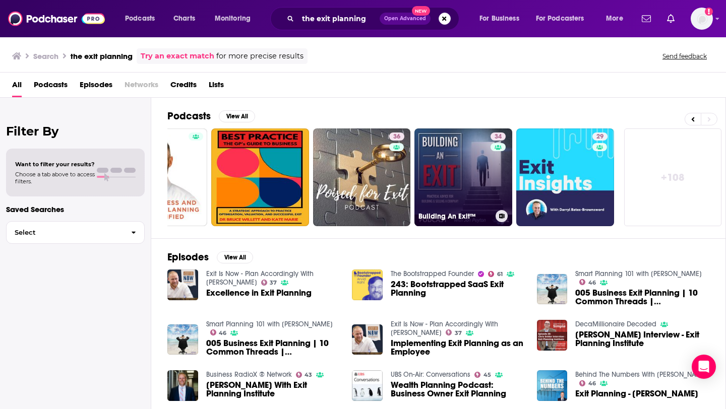
click at [479, 163] on link "34 Building An Exit™" at bounding box center [463, 178] width 98 height 98
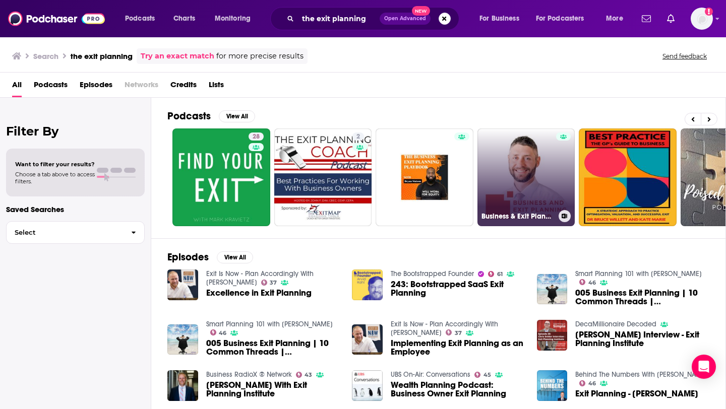
scroll to position [0, 256]
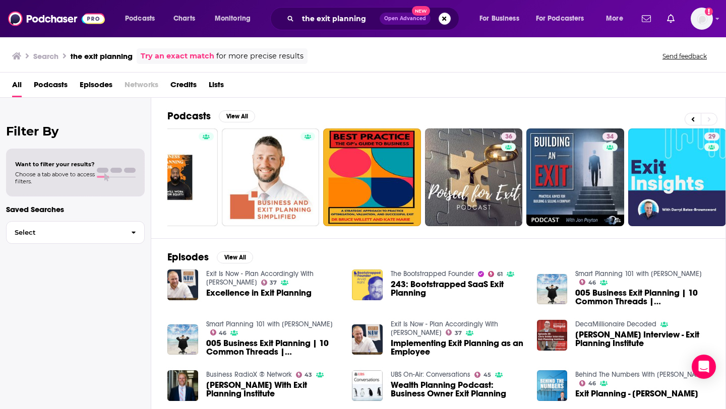
click at [725, 195] on div "Podcasts View All 28 2 36 34 29 + 108" at bounding box center [446, 168] width 559 height 141
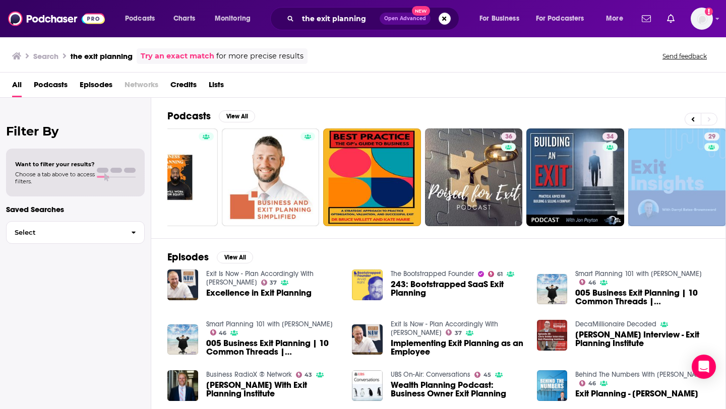
click at [725, 195] on div "Podcasts View All 28 2 36 34 29 + 108" at bounding box center [446, 168] width 559 height 141
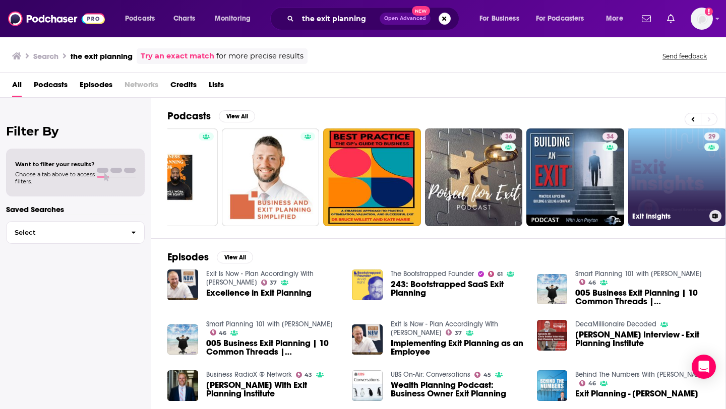
click at [700, 190] on link "29 Exit Insights" at bounding box center [677, 178] width 98 height 98
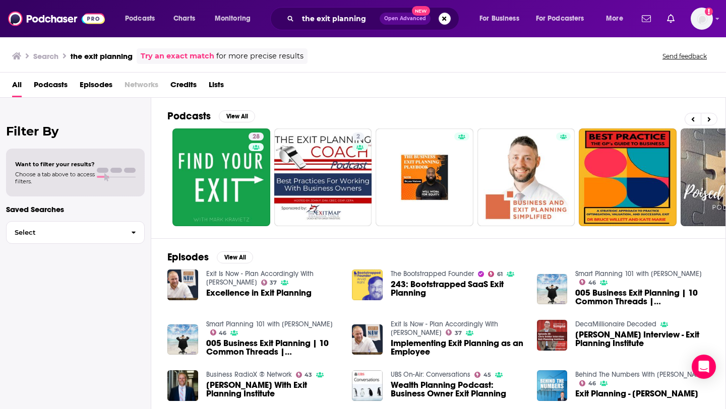
scroll to position [0, 367]
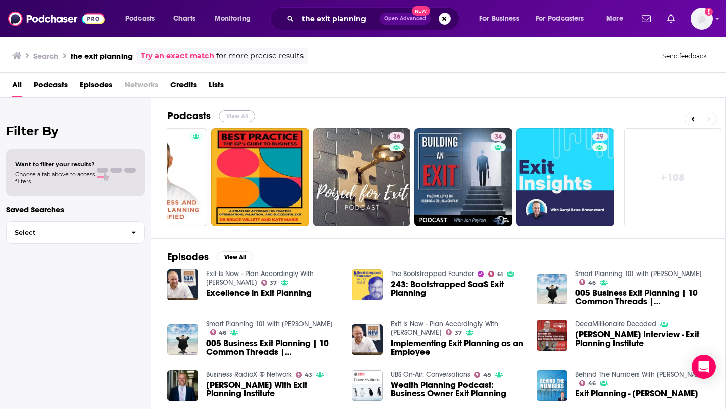
click at [232, 114] on button "View All" at bounding box center [237, 116] width 36 height 12
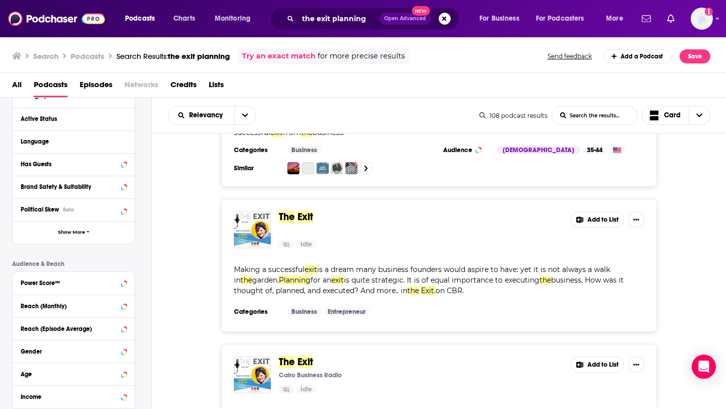
scroll to position [104, 0]
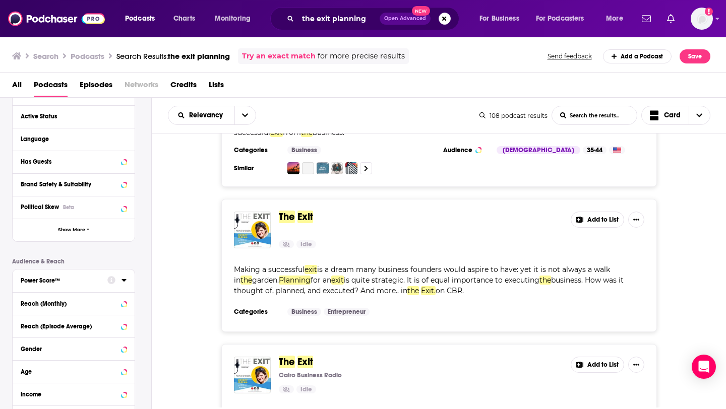
click at [123, 284] on icon at bounding box center [123, 280] width 5 height 8
click at [90, 345] on label "30 to 39 15" at bounding box center [74, 345] width 106 height 9
click at [25, 349] on input "multiSelectOption-30-4" at bounding box center [25, 349] width 0 height 0
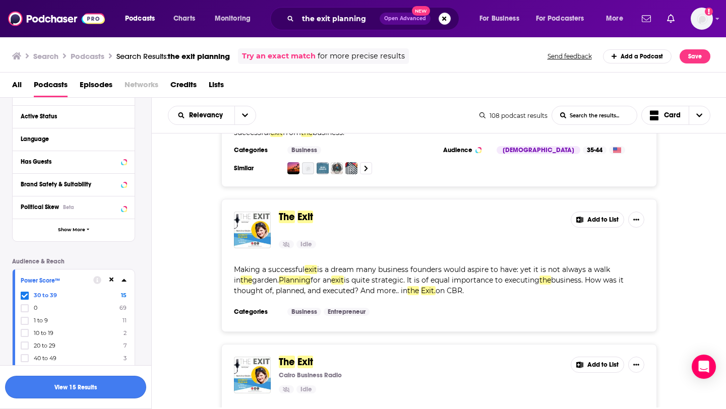
click at [86, 385] on button "View 15 Results" at bounding box center [75, 387] width 141 height 23
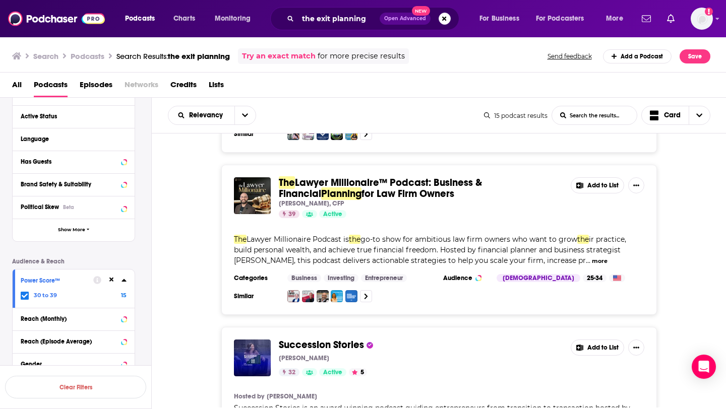
scroll to position [773, 0]
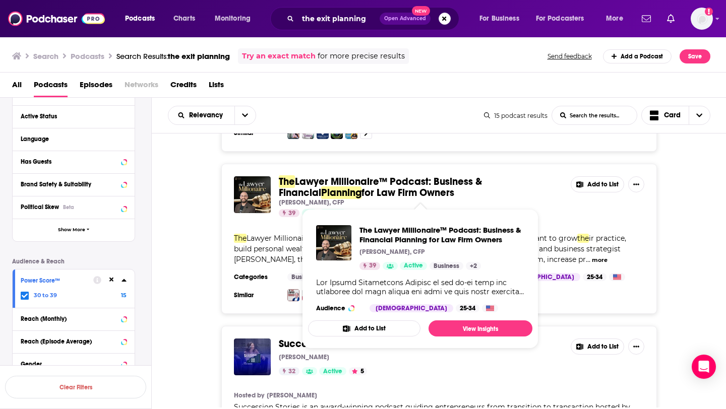
click at [336, 184] on span "Lawyer Millionaire™ Podcast: Business & Financial" at bounding box center [380, 187] width 203 height 24
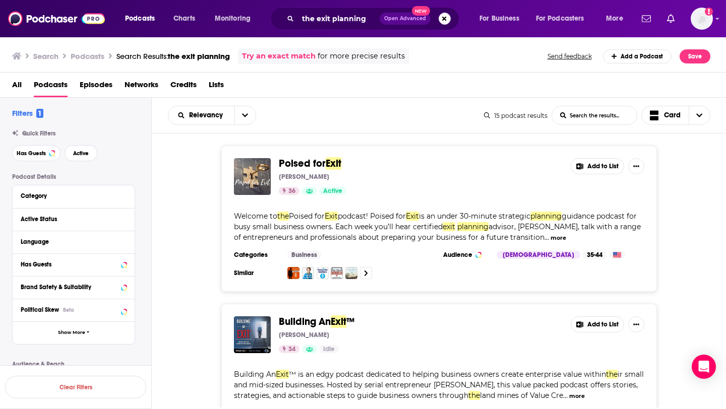
scroll to position [217, 0]
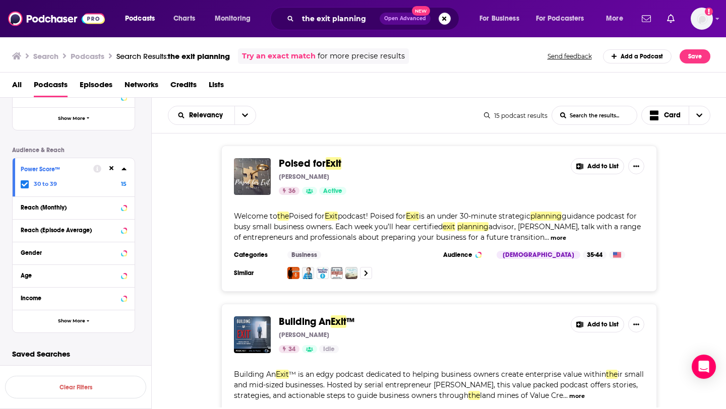
click at [23, 185] on icon at bounding box center [25, 184] width 6 height 5
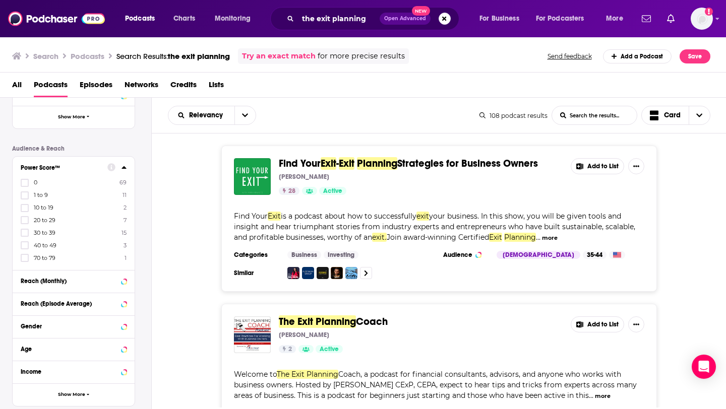
click at [68, 244] on label "40 to 49 3" at bounding box center [74, 245] width 106 height 9
click at [25, 249] on input "multiSelectOption-40-5" at bounding box center [25, 249] width 0 height 0
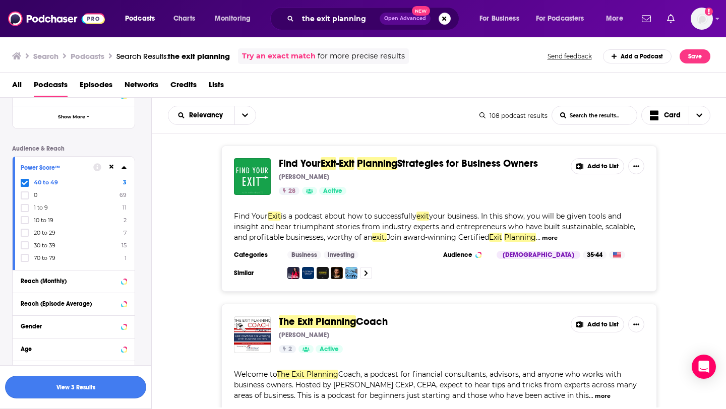
click at [76, 387] on button "View 3 Results" at bounding box center [75, 387] width 141 height 23
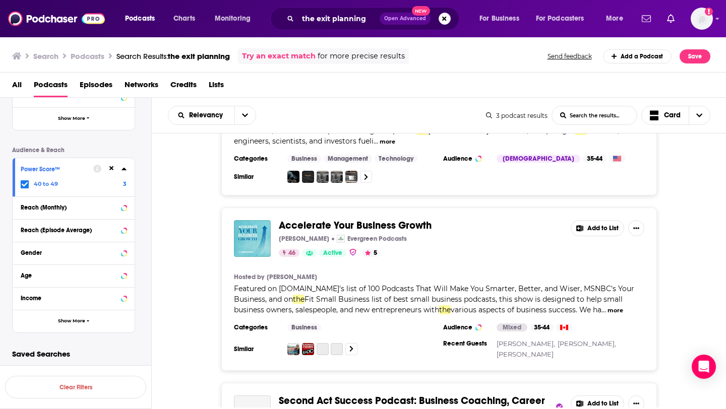
scroll to position [123, 0]
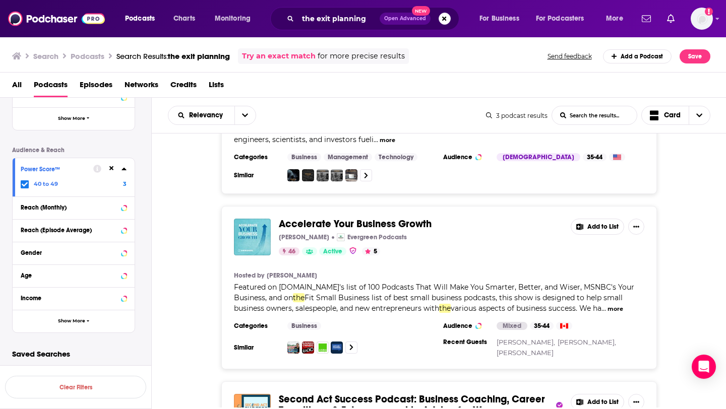
click at [314, 218] on span "Accelerate Your Business Growth" at bounding box center [355, 224] width 153 height 13
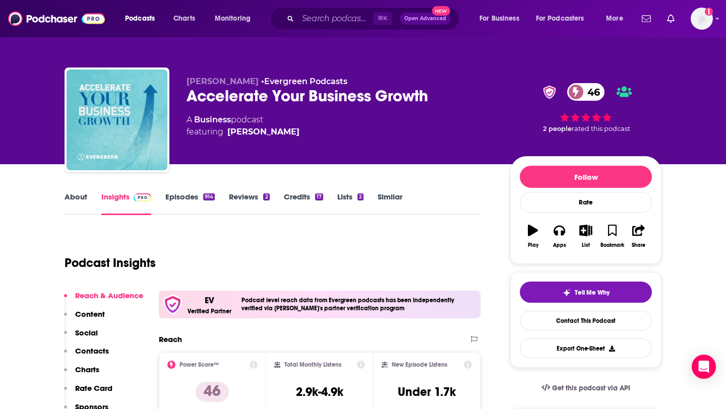
click at [73, 201] on link "About" at bounding box center [76, 203] width 23 height 23
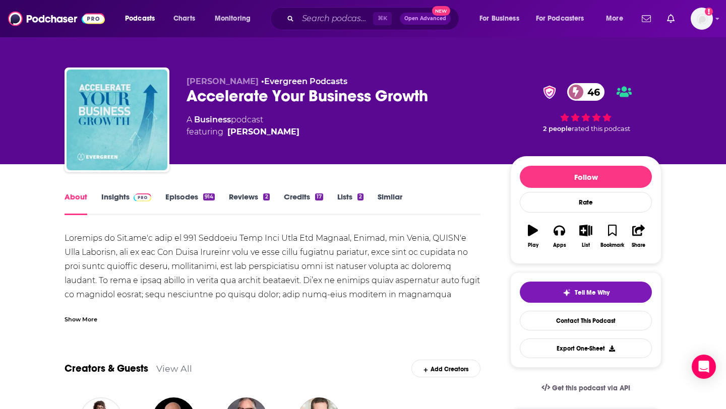
click at [123, 196] on link "Insights" at bounding box center [126, 203] width 50 height 23
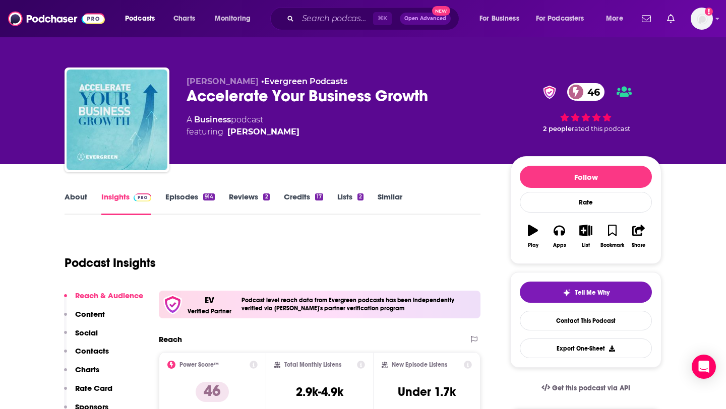
click at [176, 197] on link "Episodes 914" at bounding box center [189, 203] width 49 height 23
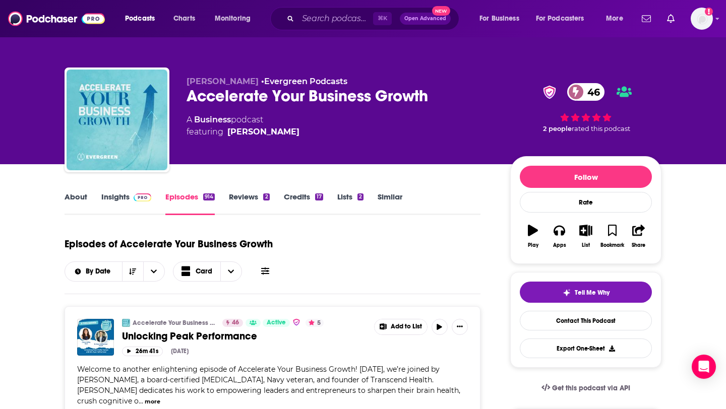
click at [123, 198] on link "Insights" at bounding box center [126, 203] width 50 height 23
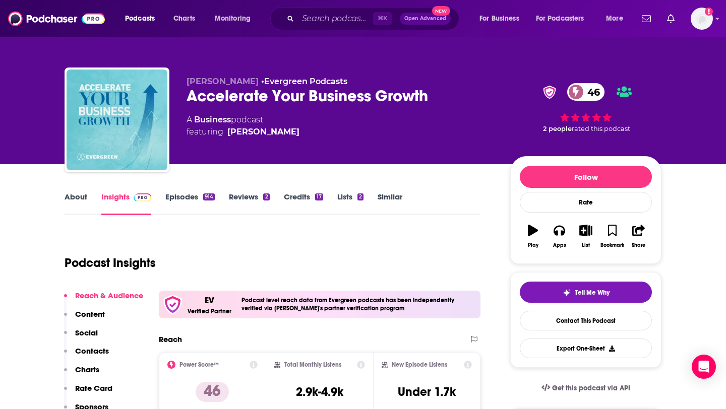
click at [93, 351] on p "Contacts" at bounding box center [92, 351] width 34 height 10
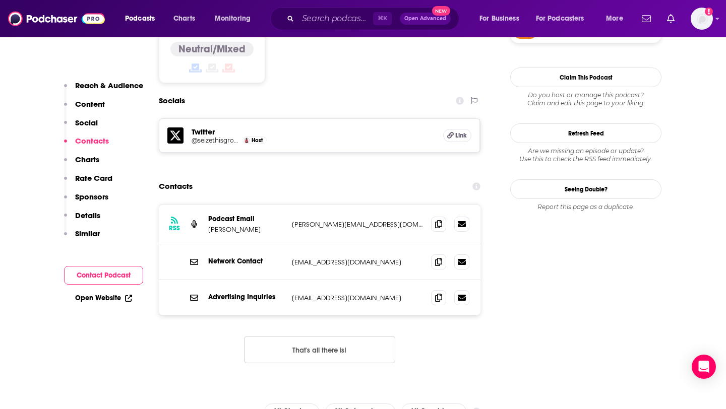
scroll to position [876, 0]
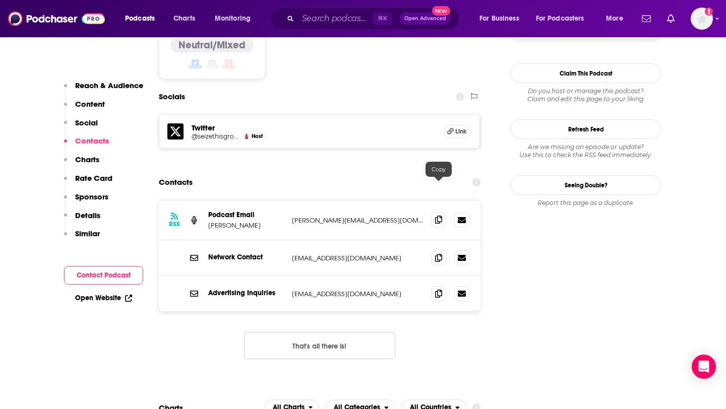
click at [439, 216] on icon at bounding box center [438, 220] width 7 height 8
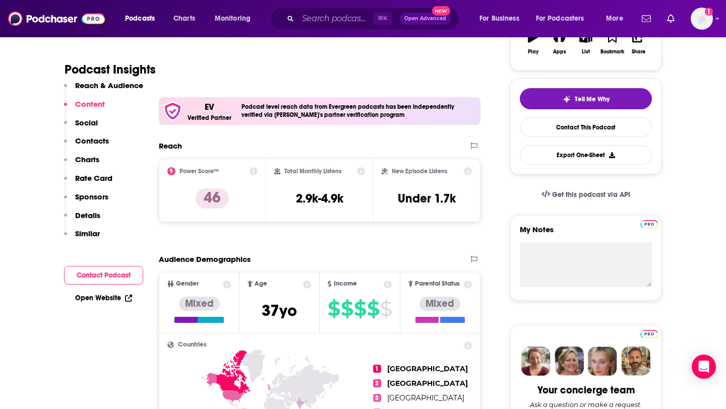
scroll to position [0, 0]
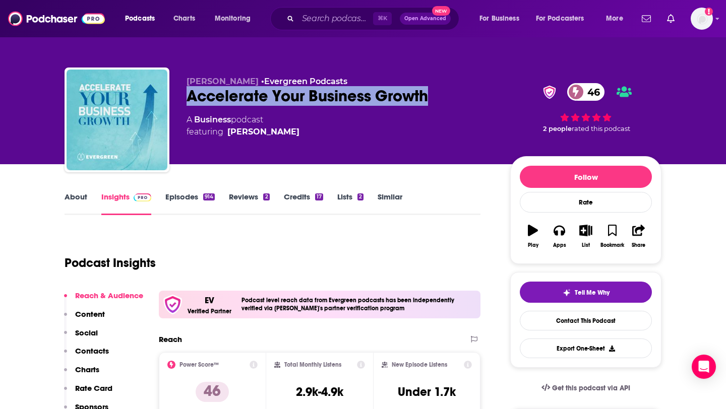
drag, startPoint x: 435, startPoint y: 95, endPoint x: 185, endPoint y: 100, distance: 249.1
click at [185, 100] on div "[PERSON_NAME] • Evergreen Podcasts Accelerate Your Business Growth 46 A Busines…" at bounding box center [363, 122] width 597 height 109
copy h2 "Accelerate Your Business Growth"
click at [95, 347] on p "Contacts" at bounding box center [92, 351] width 34 height 10
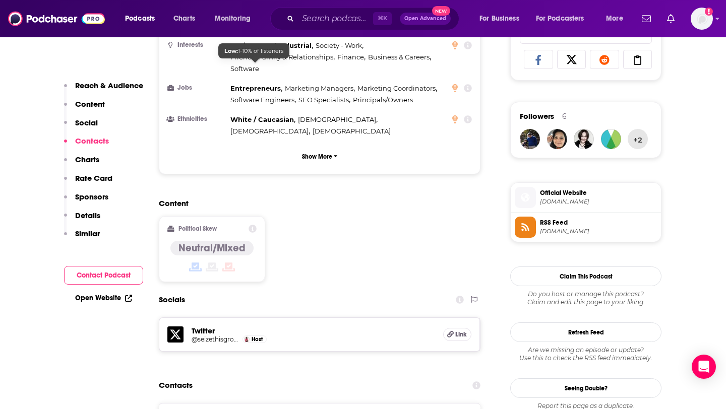
scroll to position [876, 0]
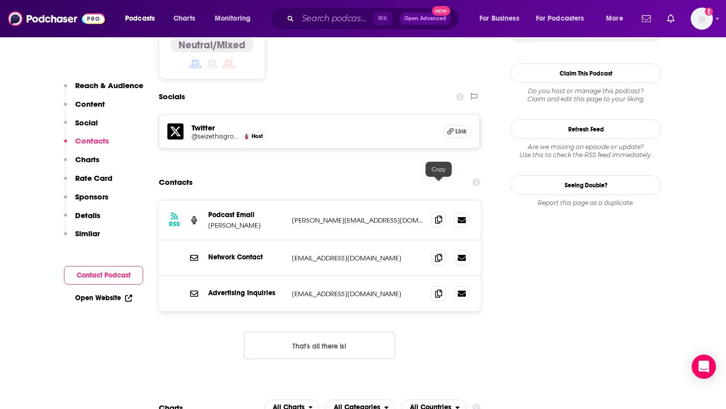
click at [437, 216] on icon at bounding box center [438, 220] width 7 height 8
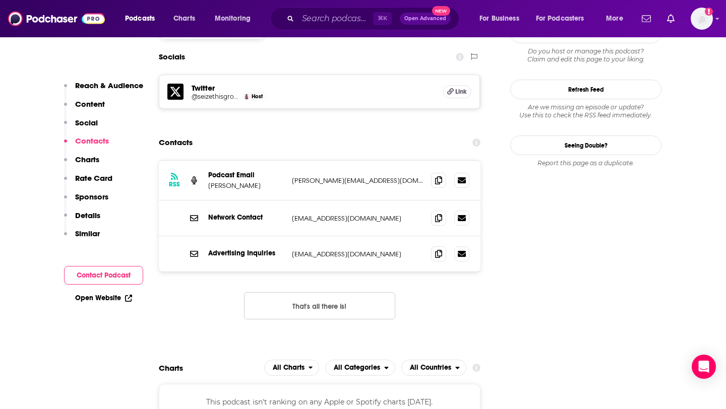
scroll to position [832, 0]
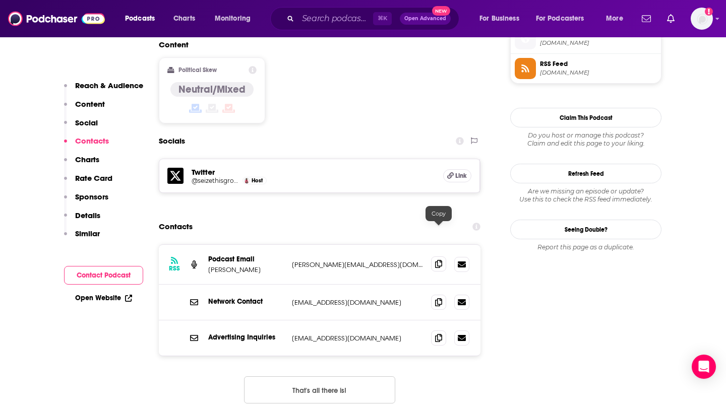
click at [441, 257] on span at bounding box center [438, 264] width 15 height 15
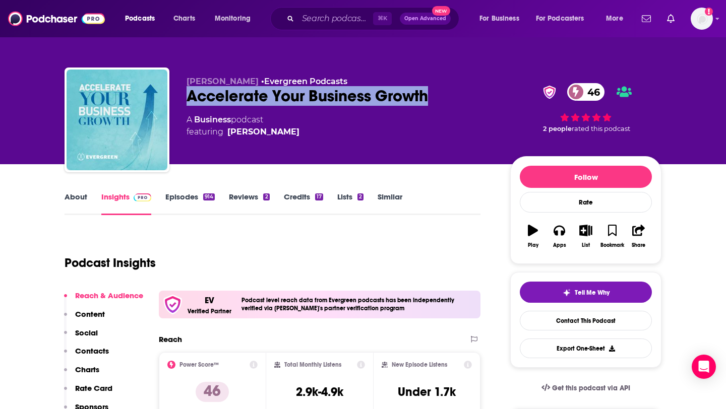
drag, startPoint x: 435, startPoint y: 92, endPoint x: 181, endPoint y: 99, distance: 253.6
click at [181, 99] on div "[PERSON_NAME] • Evergreen Podcasts Accelerate Your Business Growth 46 A Busines…" at bounding box center [363, 122] width 597 height 109
copy h2 "Accelerate Your Business Growth"
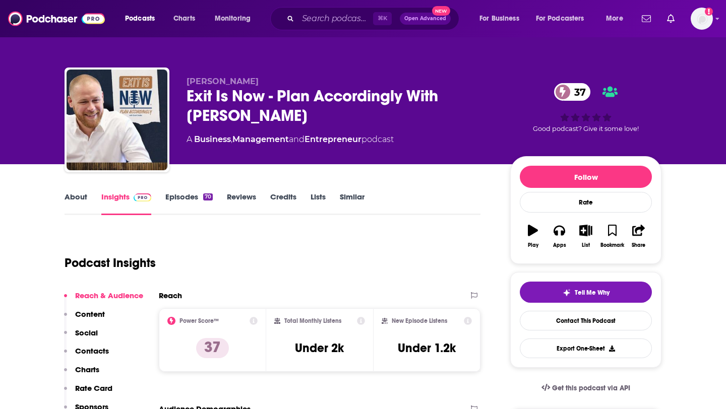
click at [73, 203] on link "About" at bounding box center [76, 203] width 23 height 23
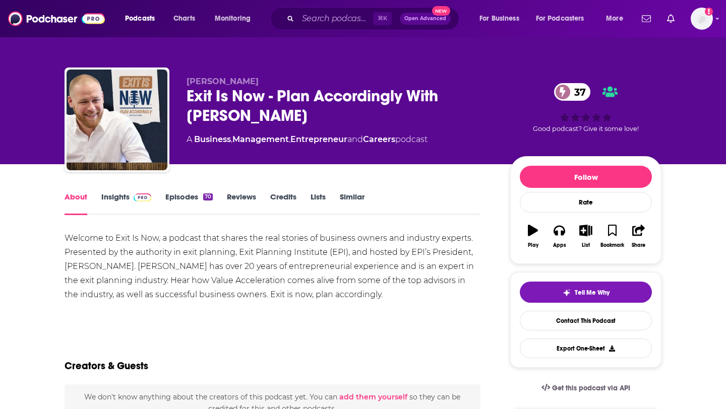
click at [188, 195] on link "Episodes 70" at bounding box center [188, 203] width 47 height 23
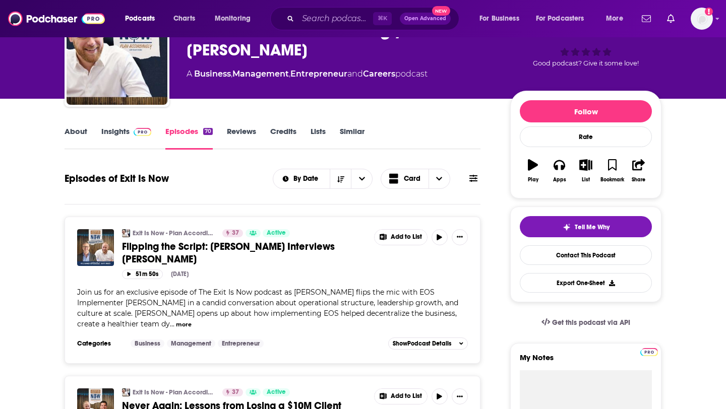
scroll to position [70, 0]
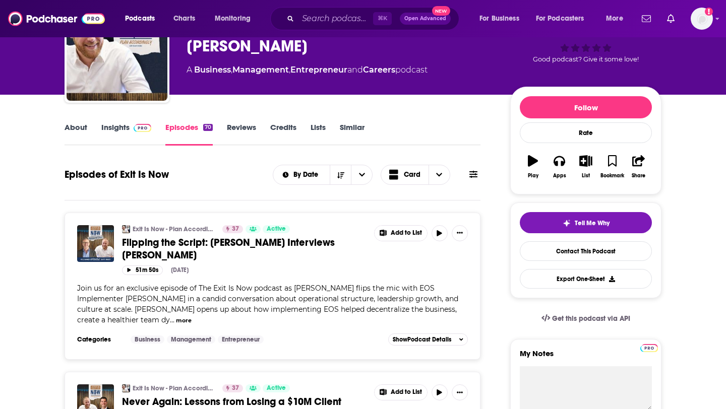
click at [176, 320] on button "more" at bounding box center [184, 321] width 16 height 9
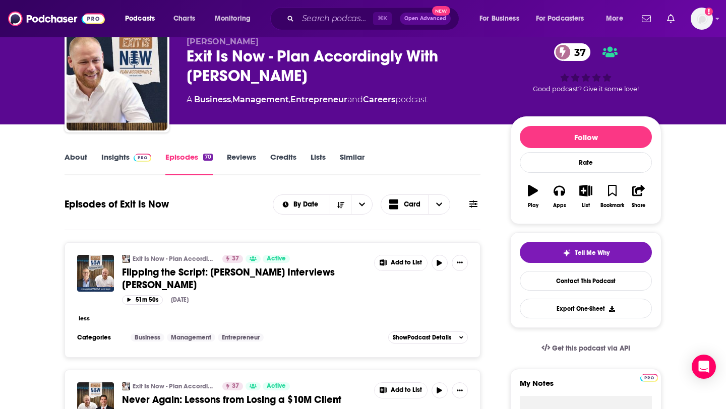
scroll to position [0, 0]
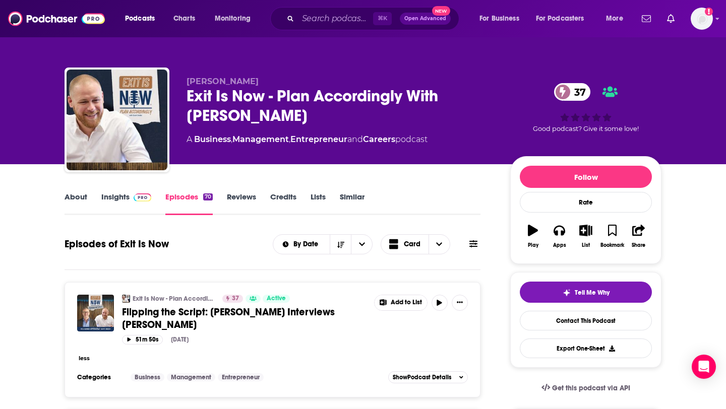
click at [72, 201] on link "About" at bounding box center [76, 203] width 23 height 23
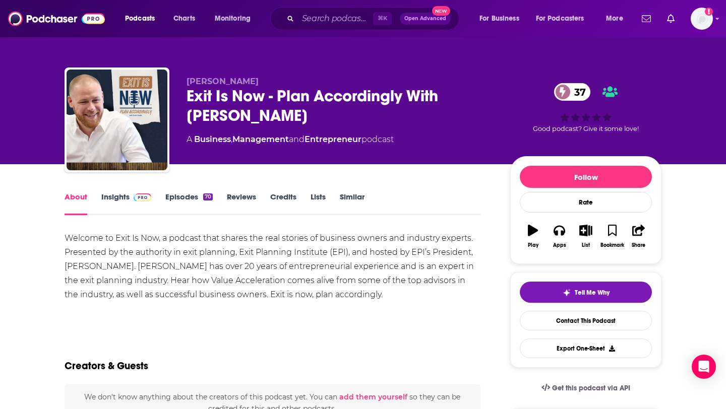
click at [112, 199] on link "Insights" at bounding box center [126, 203] width 50 height 23
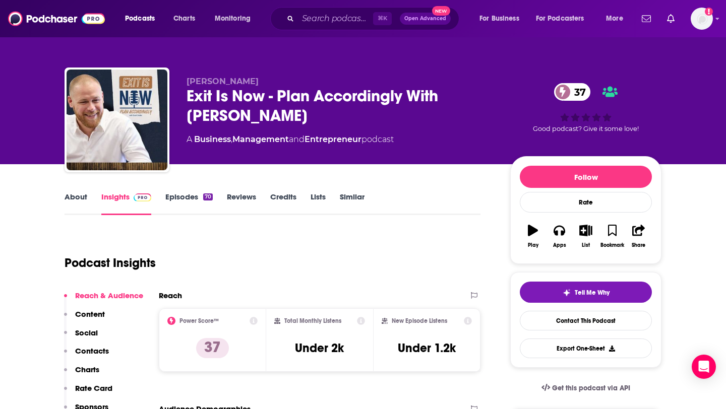
click at [71, 200] on link "About" at bounding box center [76, 203] width 23 height 23
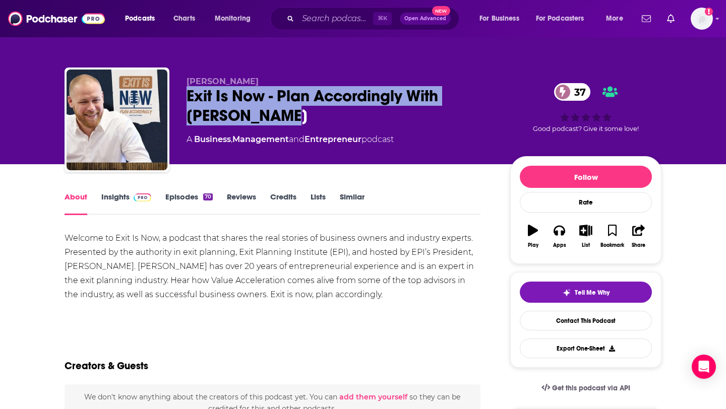
drag, startPoint x: 249, startPoint y: 118, endPoint x: 183, endPoint y: 101, distance: 67.2
click at [183, 101] on div "Scott Snider Exit Is Now - Plan Accordingly With Scott Snider 37 A Business , M…" at bounding box center [363, 122] width 597 height 109
copy h1 "Exit Is Now - Plan Accordingly With [PERSON_NAME]"
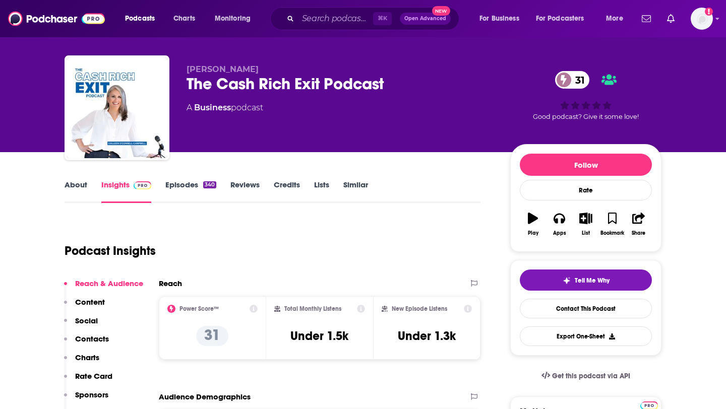
scroll to position [12, 0]
